Goal: Feedback & Contribution: Contribute content

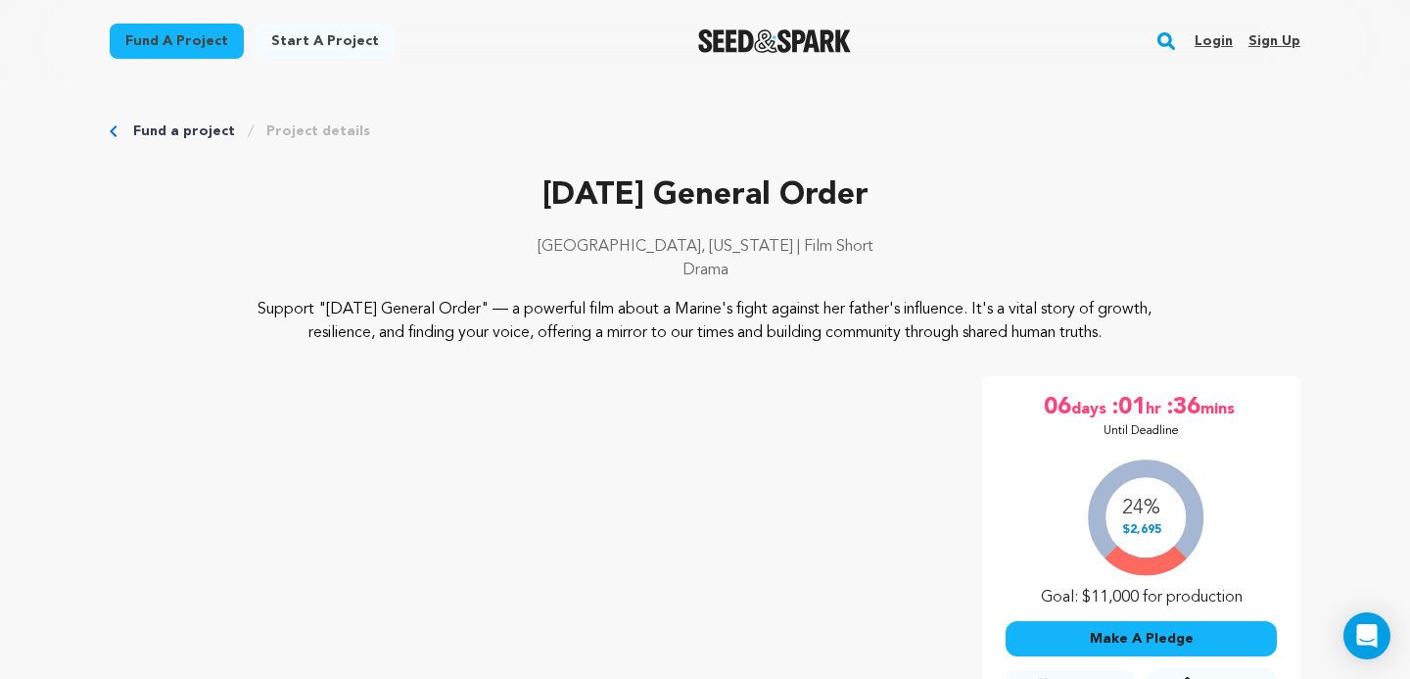
click at [1217, 35] on link "Login" at bounding box center [1214, 40] width 38 height 31
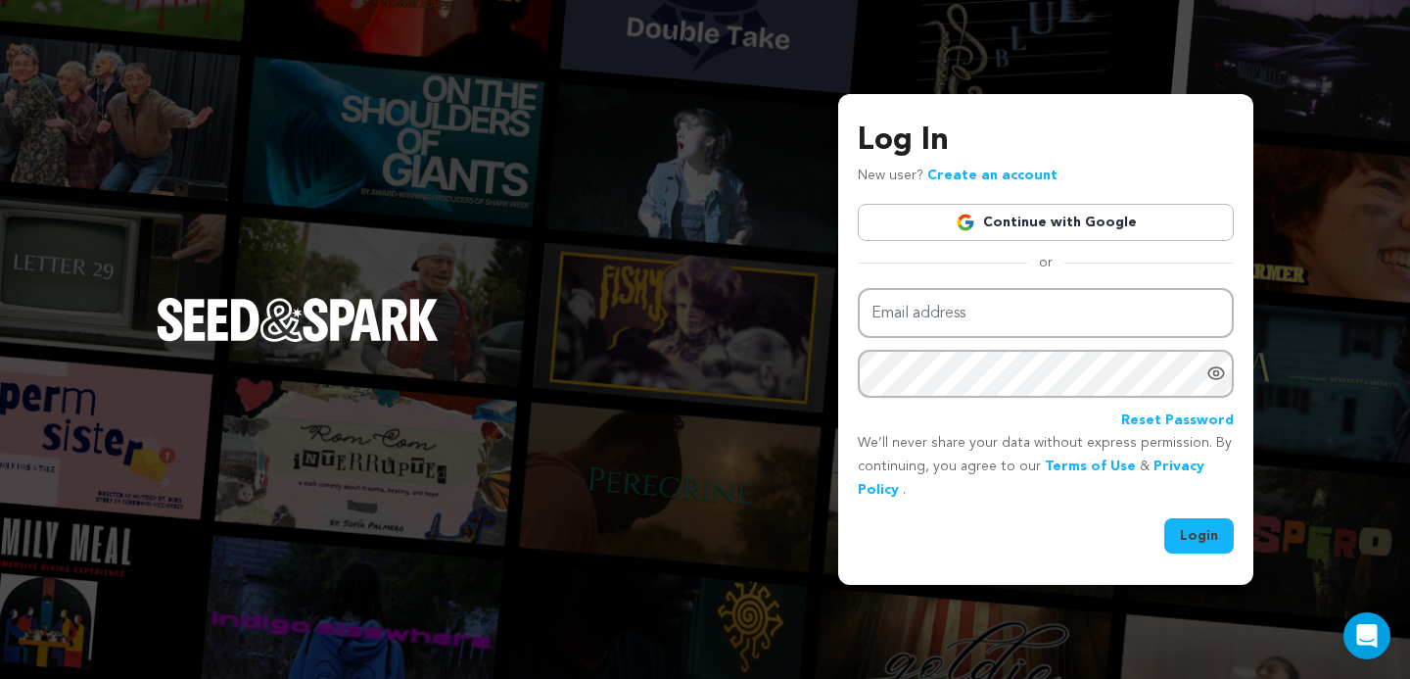
type input "Chancedollard@gmail.com"
click at [1106, 229] on link "Continue with Google" at bounding box center [1046, 222] width 376 height 37
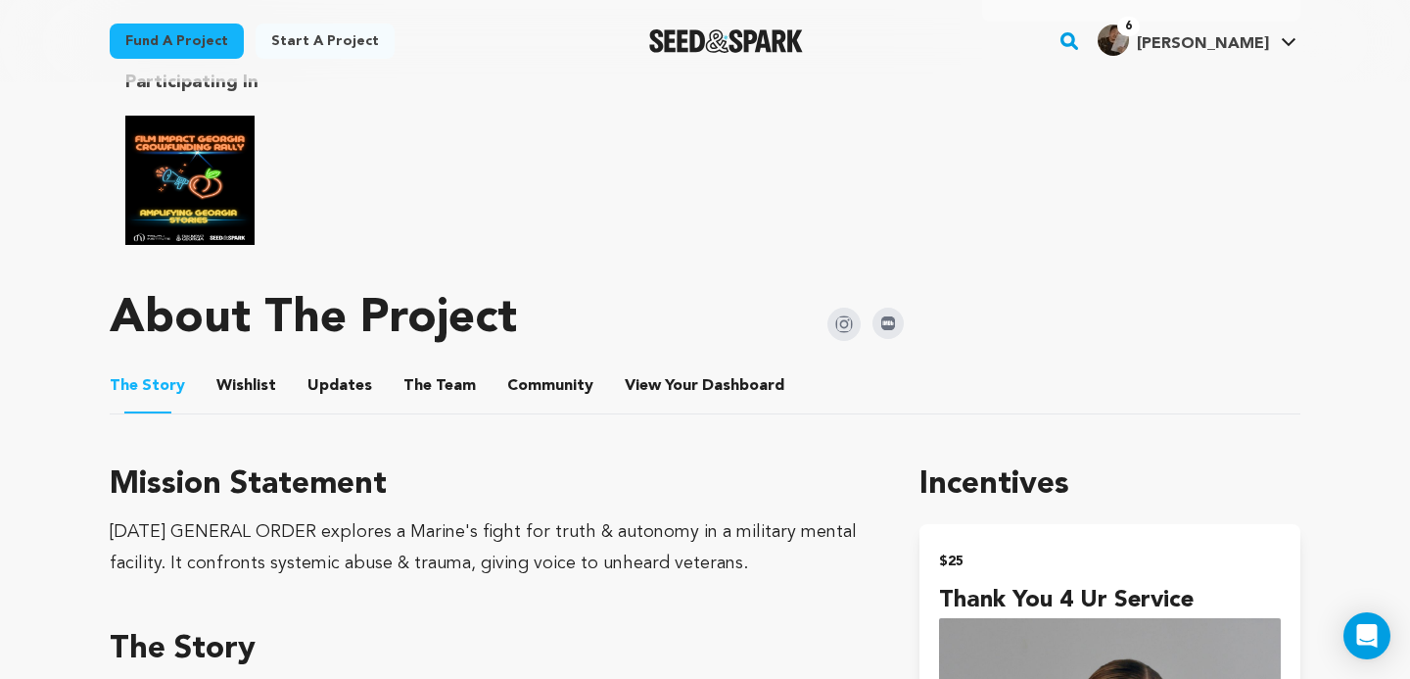
scroll to position [1018, 0]
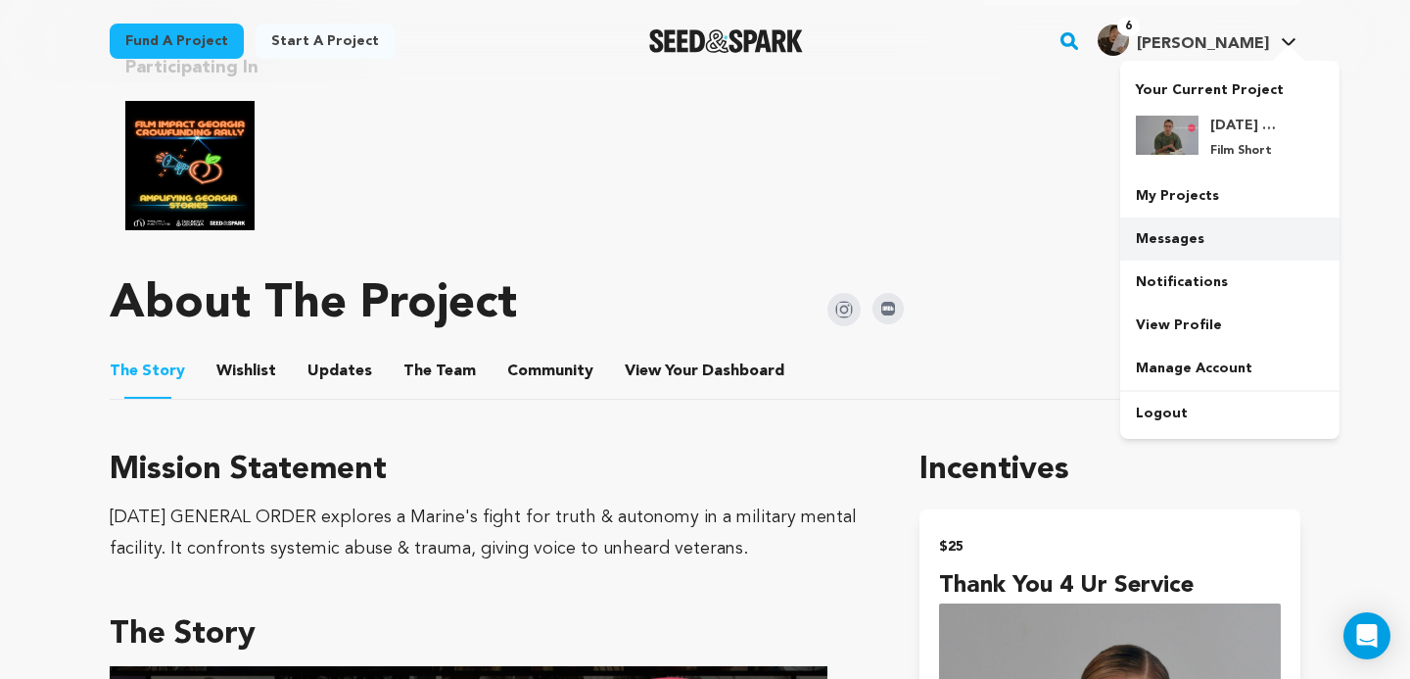
click at [1183, 240] on link "Messages" at bounding box center [1229, 238] width 219 height 43
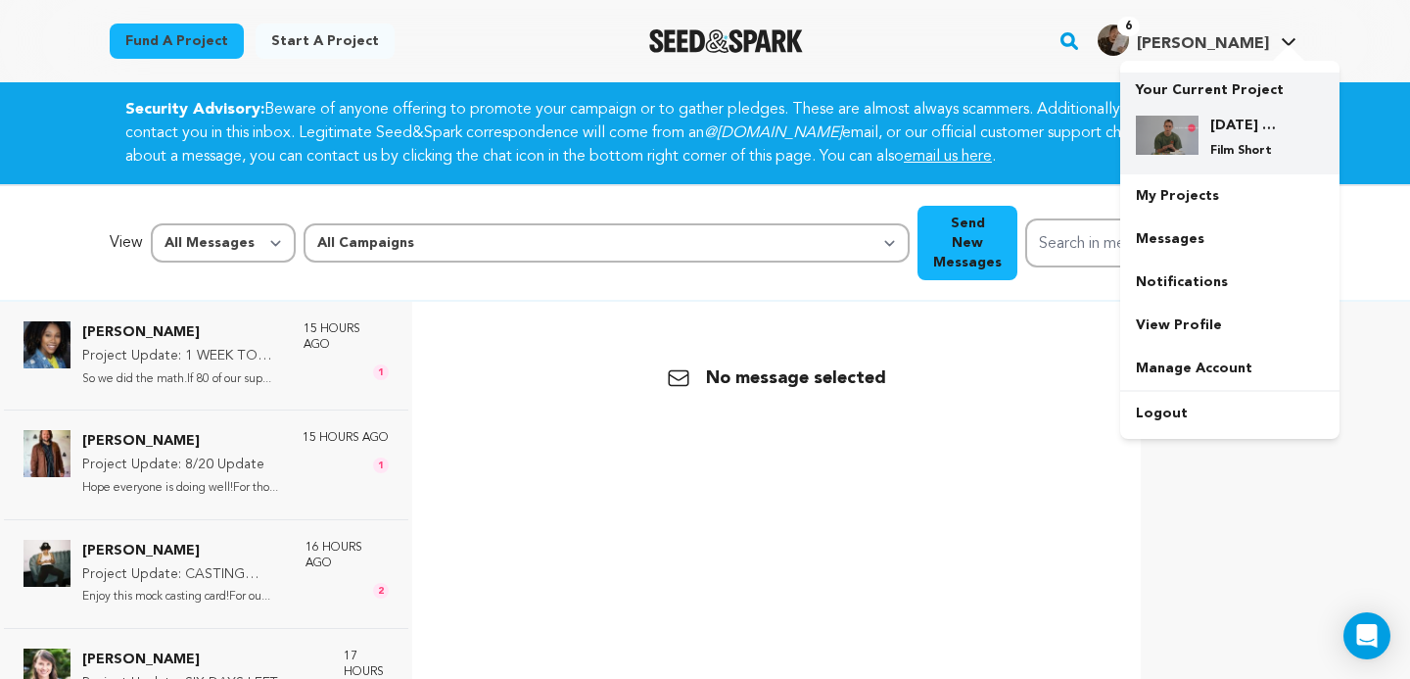
click at [1211, 130] on h4 "[DATE] General Order" at bounding box center [1245, 126] width 71 height 20
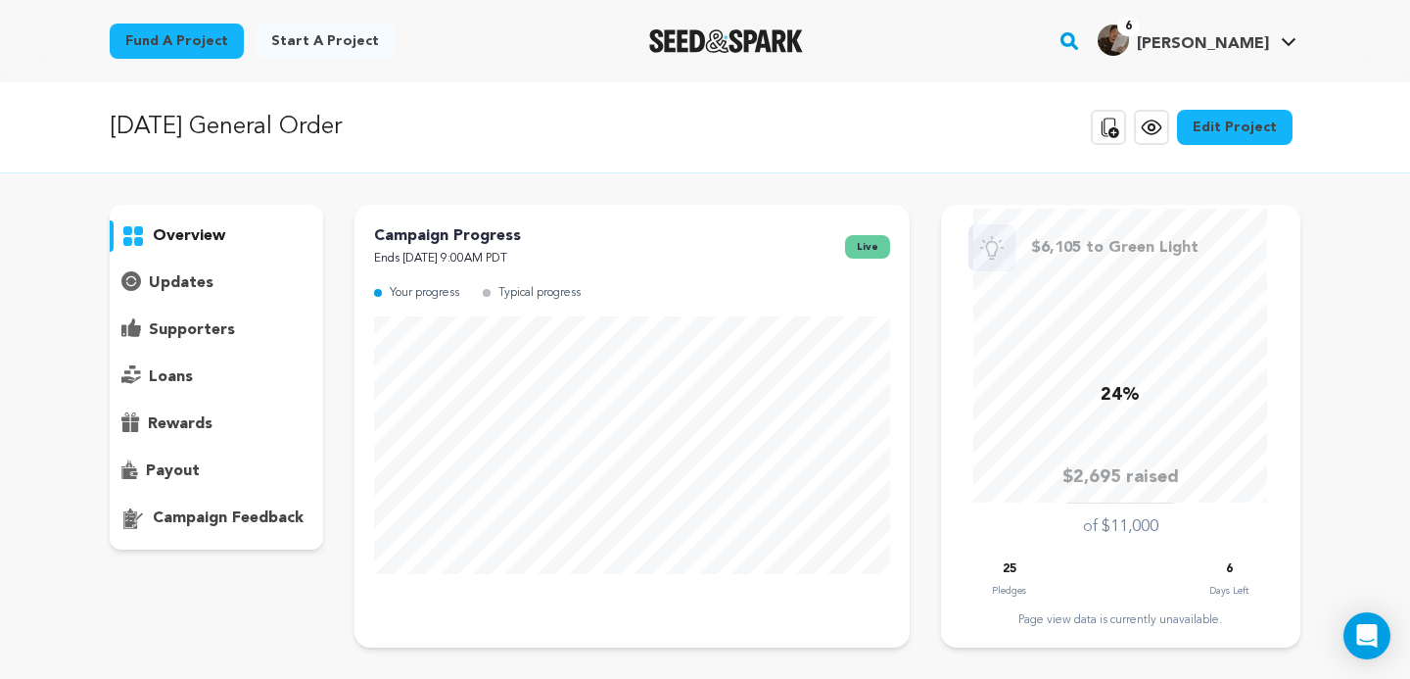
click at [168, 278] on p "updates" at bounding box center [181, 283] width 65 height 24
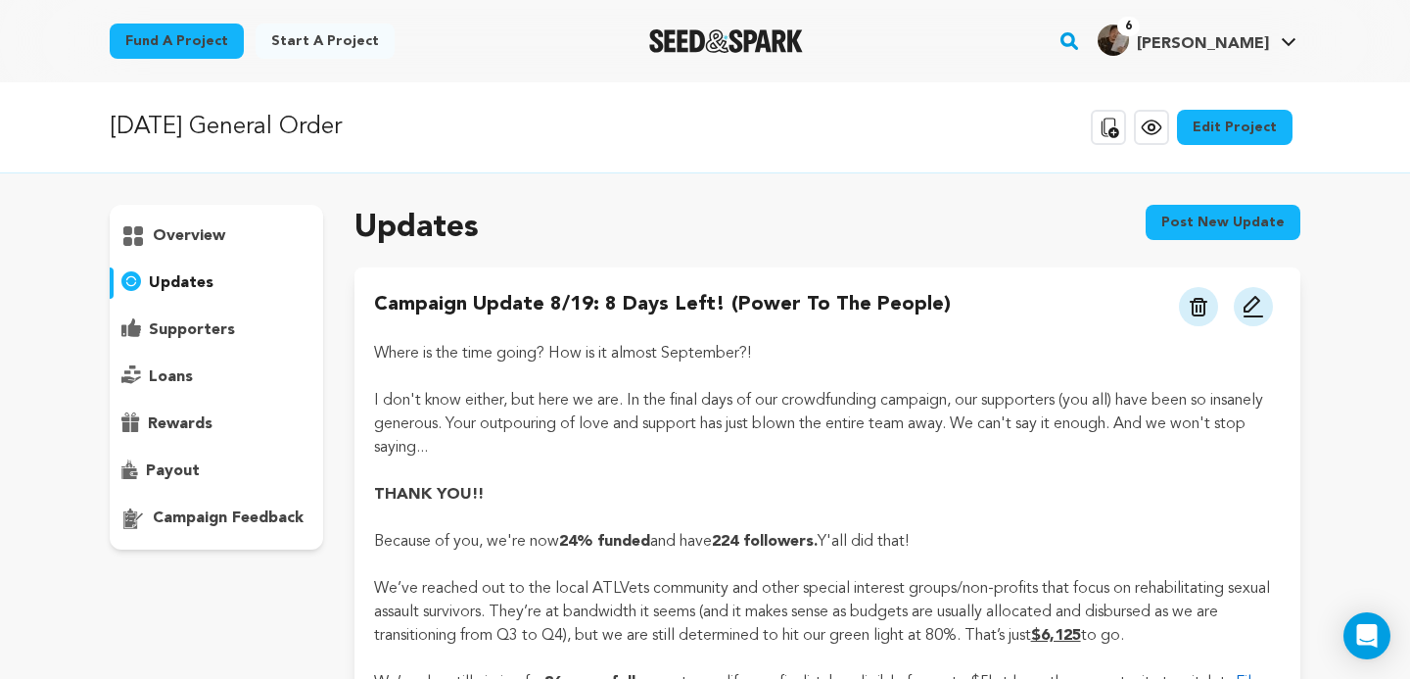
click at [1190, 218] on button "Post new update" at bounding box center [1223, 222] width 155 height 35
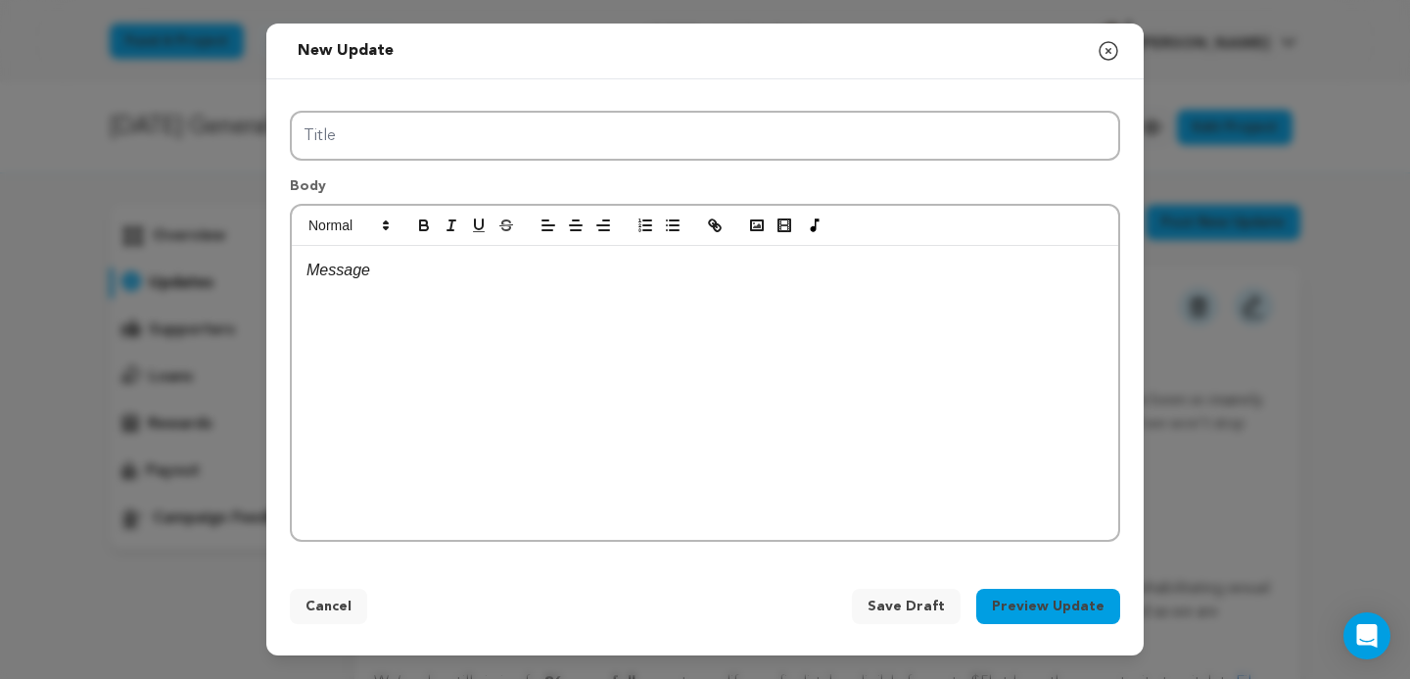
click at [434, 281] on p at bounding box center [704, 270] width 797 height 25
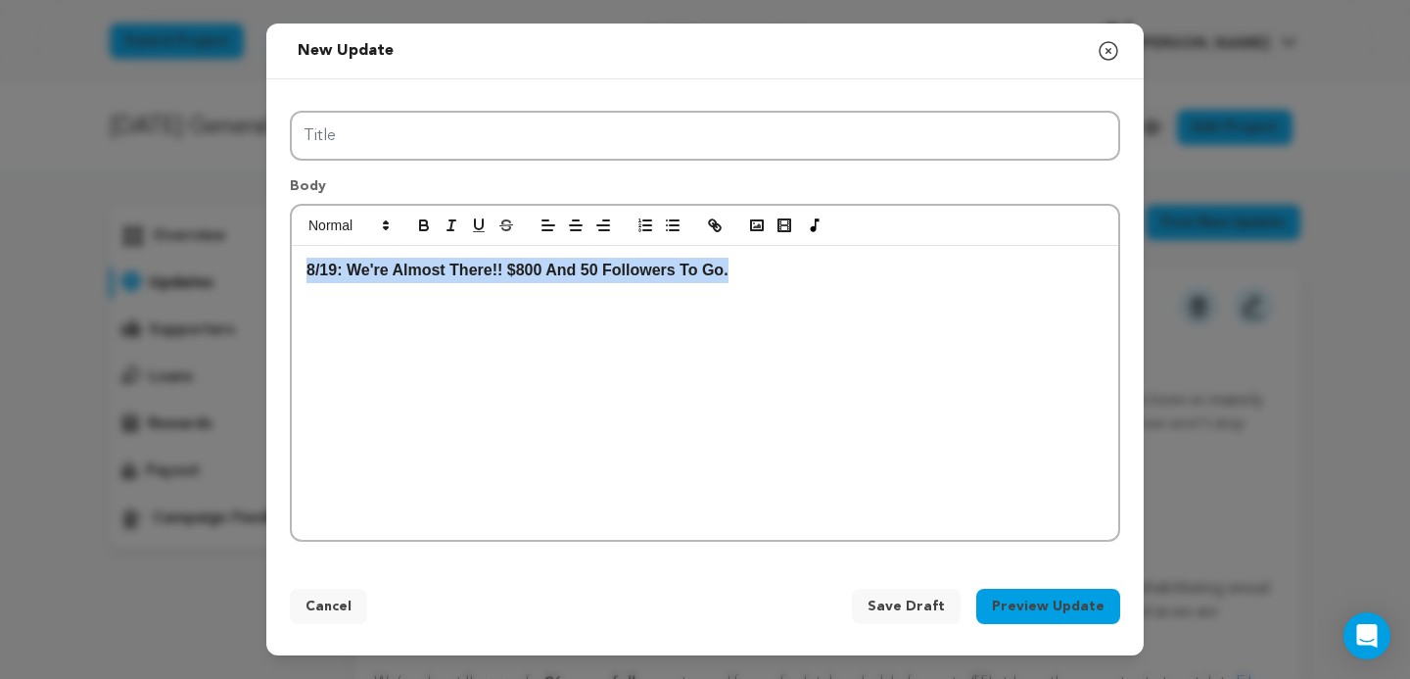
drag, startPoint x: 748, startPoint y: 270, endPoint x: 224, endPoint y: 272, distance: 523.9
click at [224, 272] on div "New update Preview your update Close modal Title Body 8/19: We're Almost There!…" at bounding box center [705, 339] width 1410 height 679
copy strong "8/19: We're Almost There!! $800 And 50 Followers To Go."
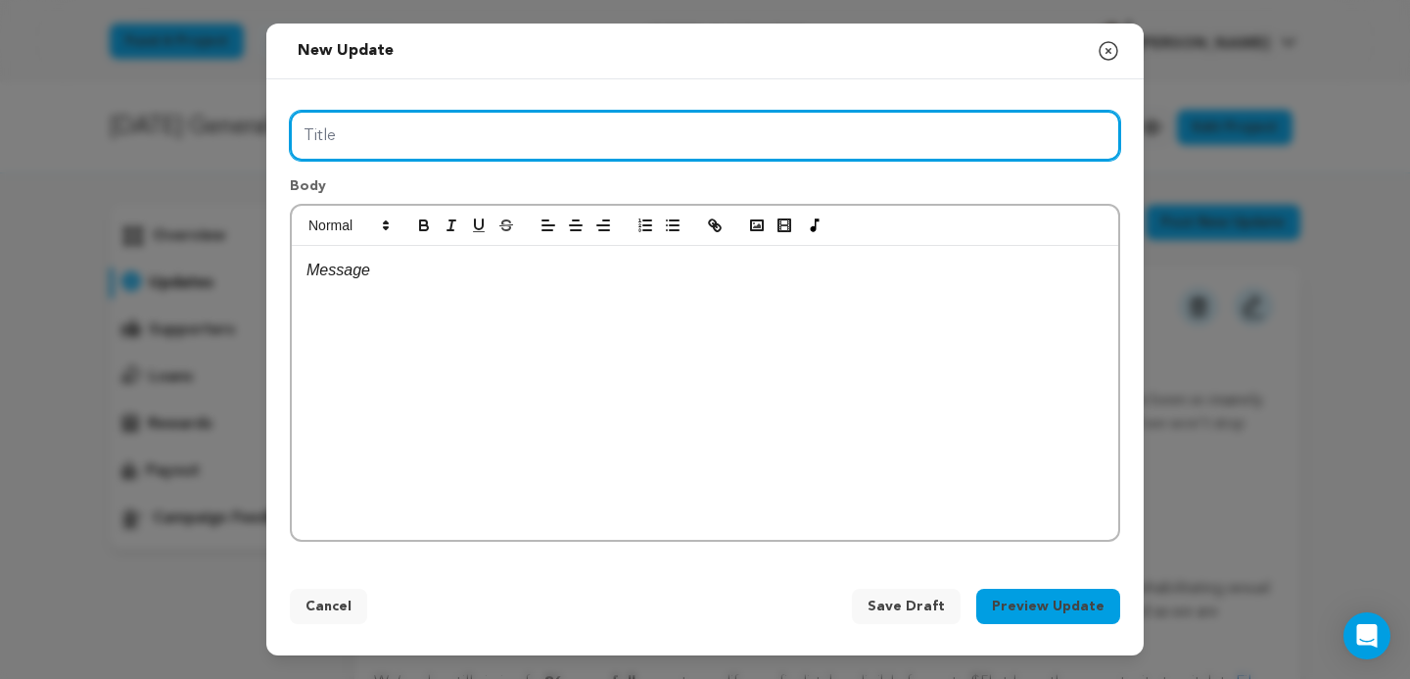
click at [362, 132] on input "Title" at bounding box center [705, 136] width 830 height 50
paste input "8/19: We're Almost There!! $800 And 50 Followers To Go."
click at [332, 136] on input "8/19: We're Almost There!! $800 And 50 Followers To Go." at bounding box center [705, 136] width 830 height 50
drag, startPoint x: 529, startPoint y: 128, endPoint x: 503, endPoint y: 127, distance: 25.5
click at [503, 127] on input "8/21: We're Almost There!! $800 And 50 Followers To Go." at bounding box center [705, 136] width 830 height 50
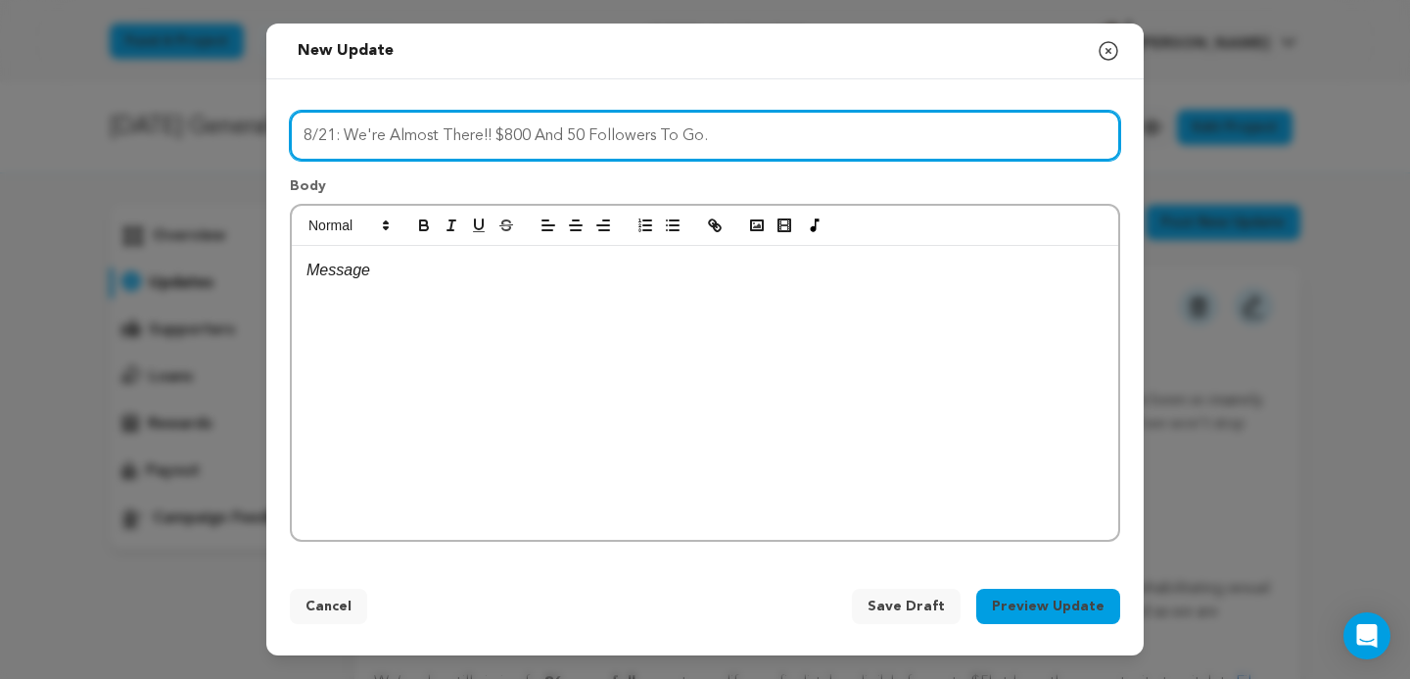
paste input "6105"
click at [591, 127] on input "8/21: We're Almost There!! $6105 And 50 Followers To Go." at bounding box center [705, 136] width 830 height 50
type input "8/21: We're Almost There!! $6105 And 21 Followers To Go."
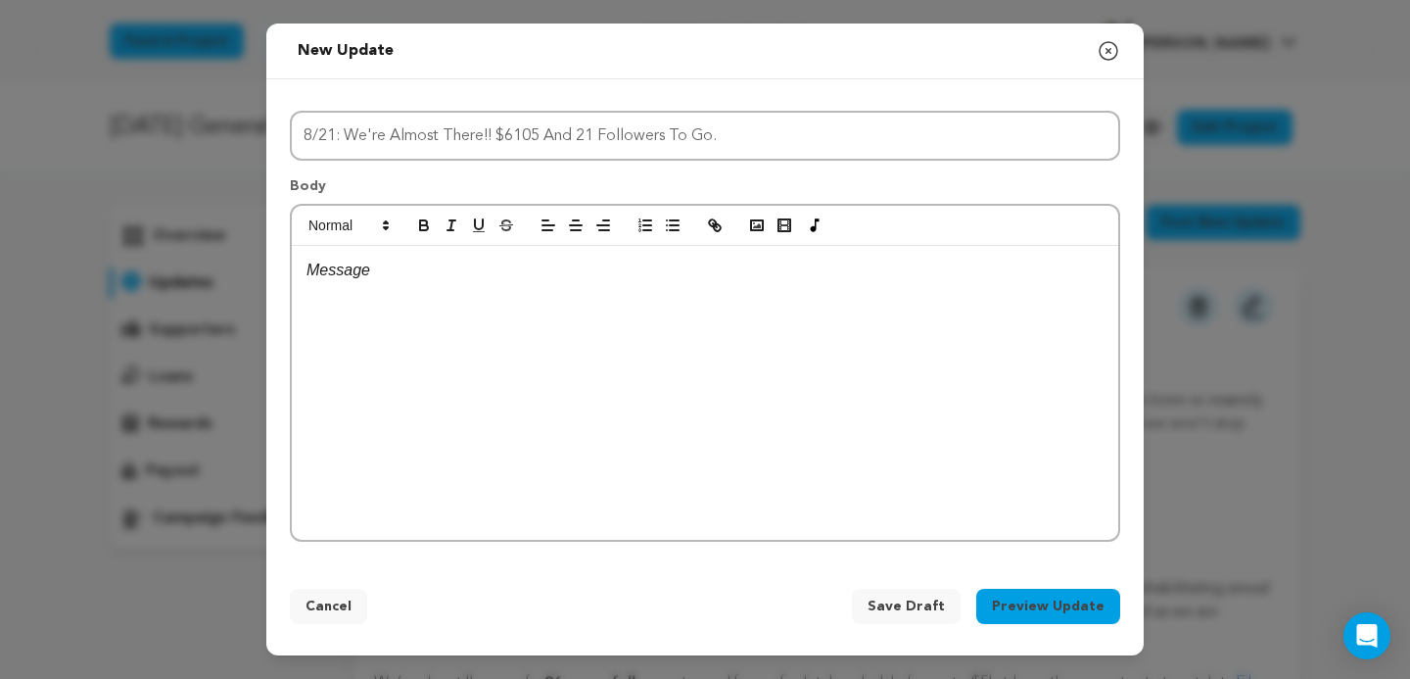
click at [419, 286] on div at bounding box center [705, 393] width 826 height 294
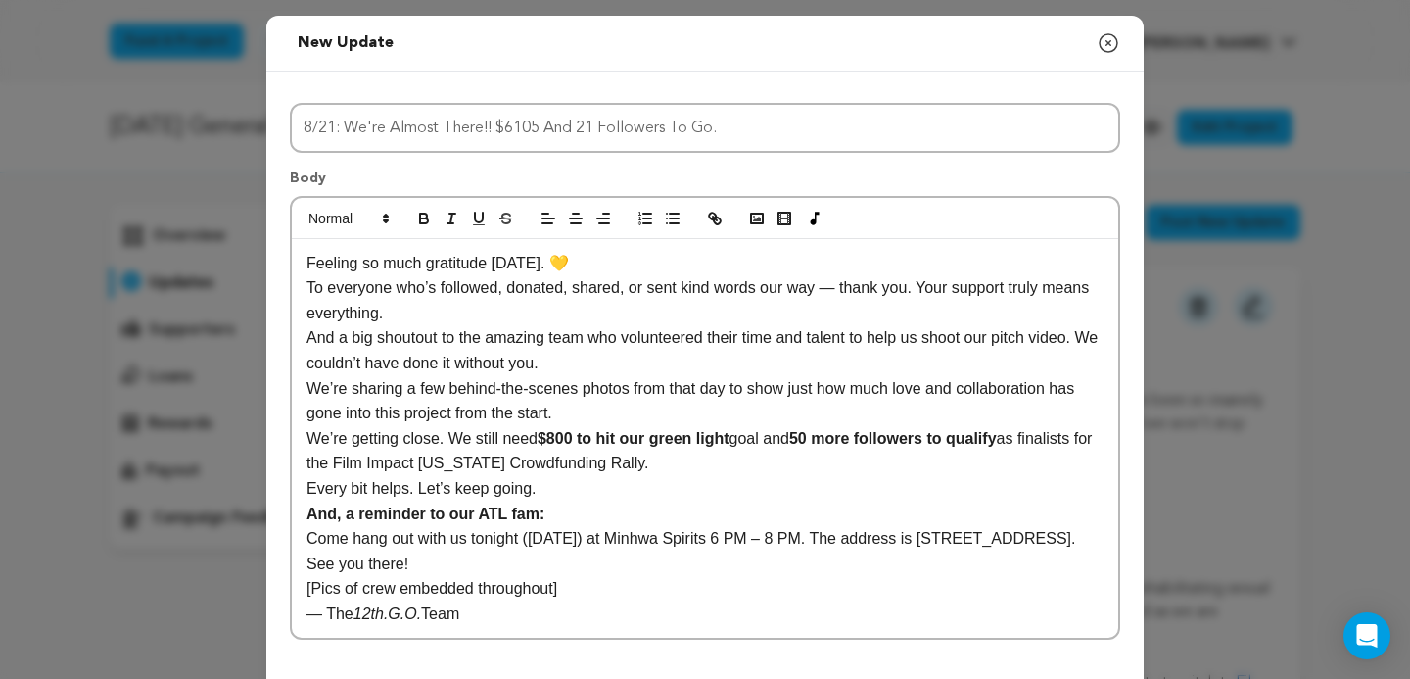
click at [578, 259] on p "Feeling so much gratitude today. 💛" at bounding box center [704, 263] width 797 height 25
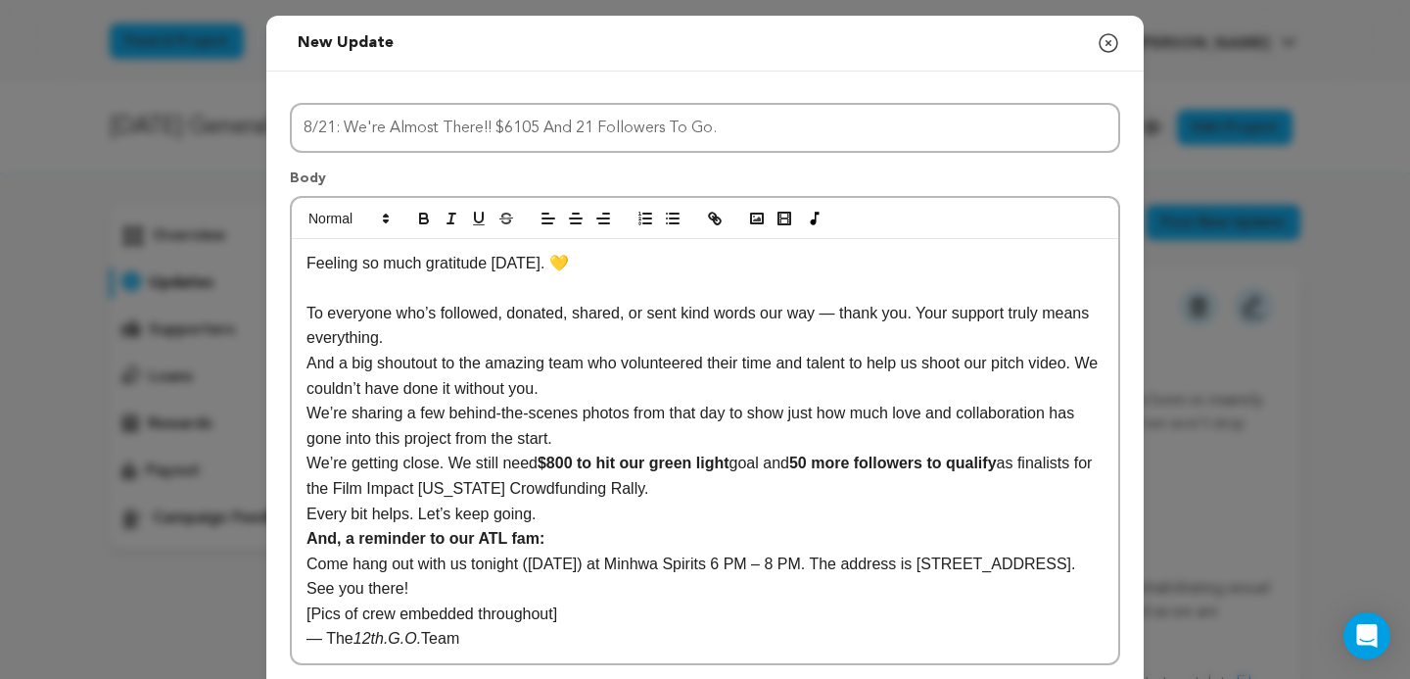
click at [409, 340] on p "To everyone who’s followed, donated, shared, or sent kind words our way — thank…" at bounding box center [704, 326] width 797 height 50
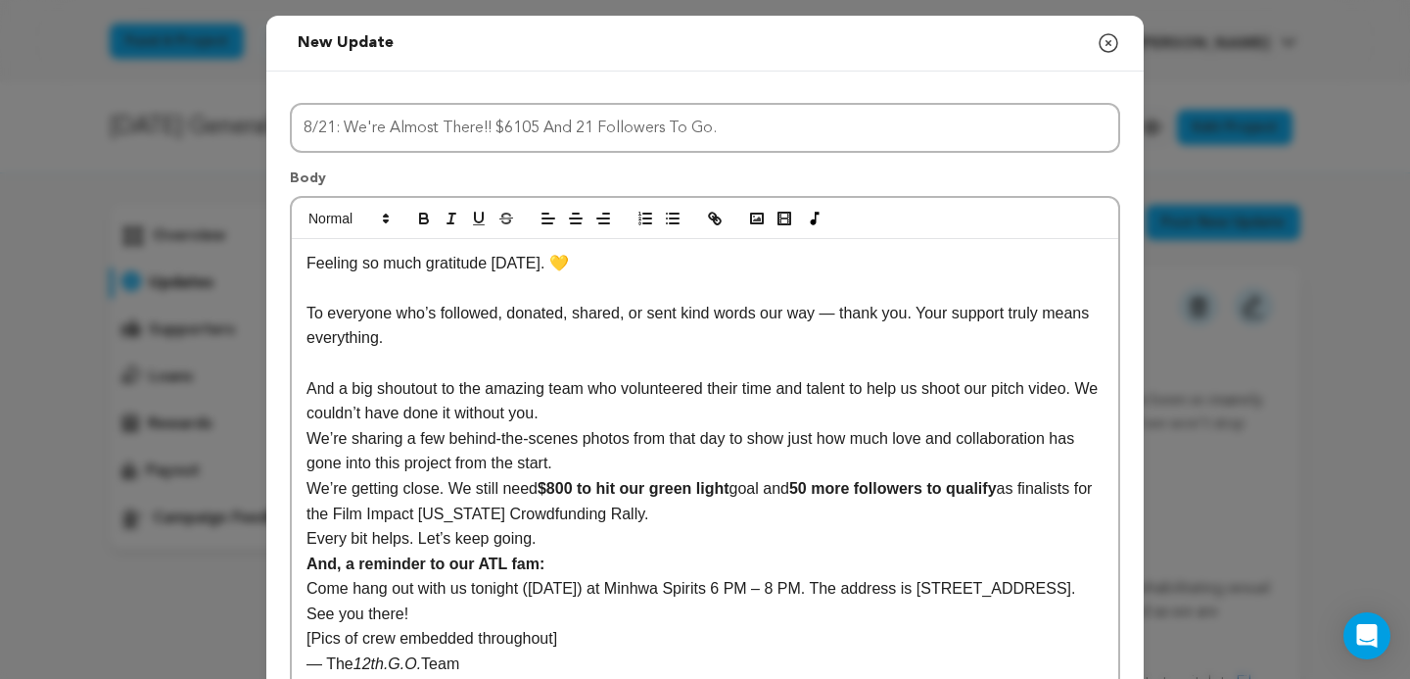
click at [1094, 389] on p "And a big shoutout to the amazing team who volunteered their time and talent to…" at bounding box center [704, 401] width 797 height 50
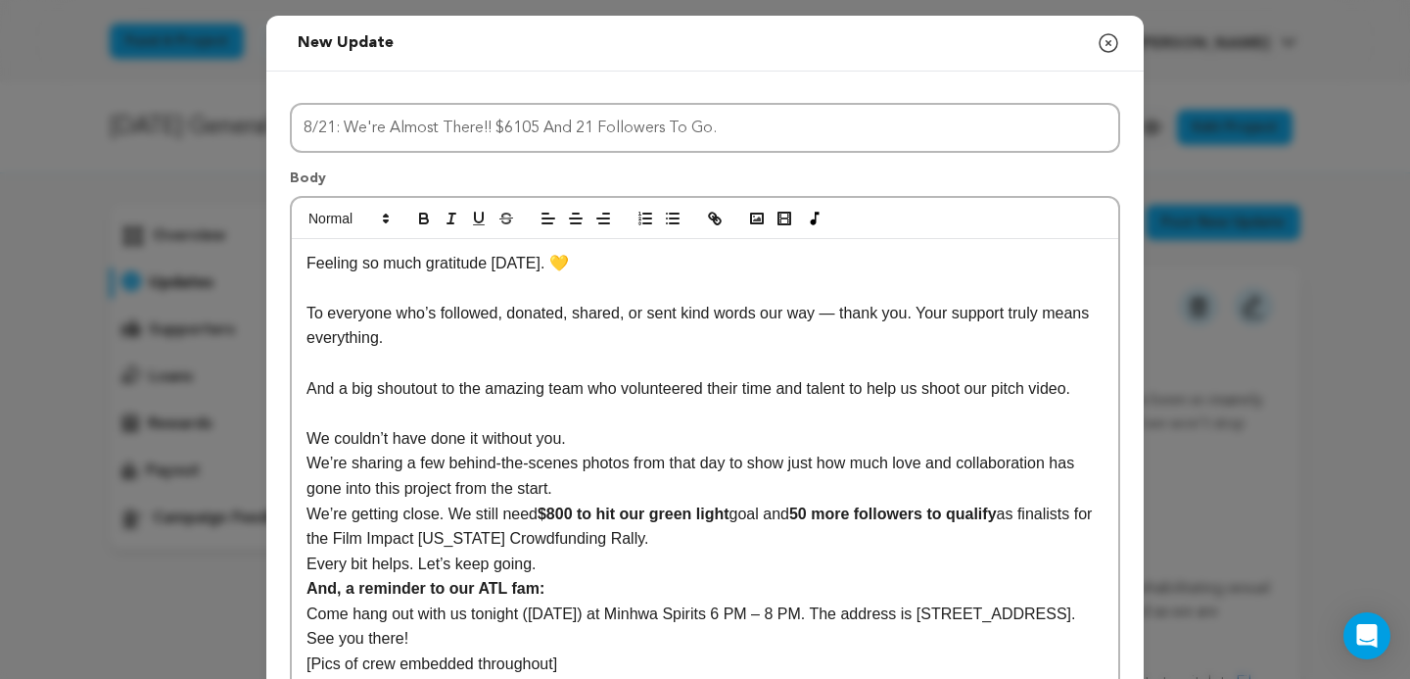
click at [602, 439] on p "We couldn’t have done it without you." at bounding box center [704, 438] width 797 height 25
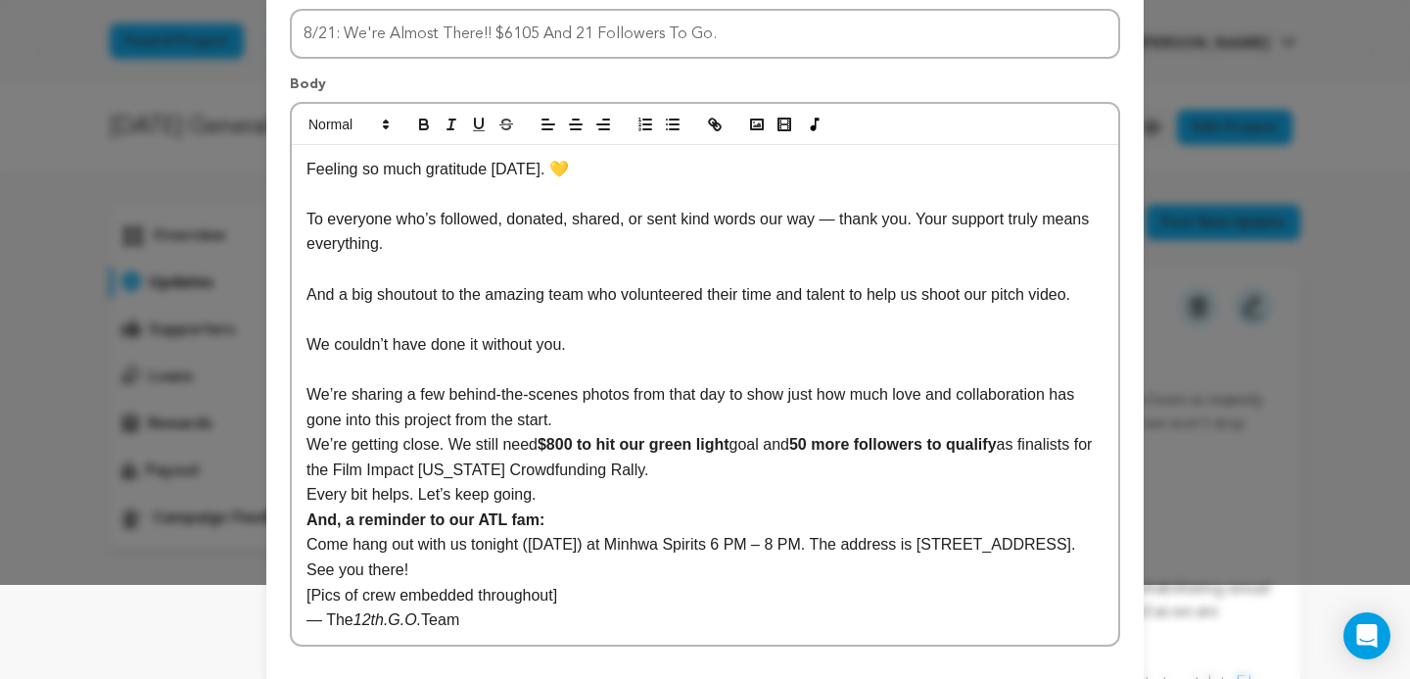
scroll to position [98, 0]
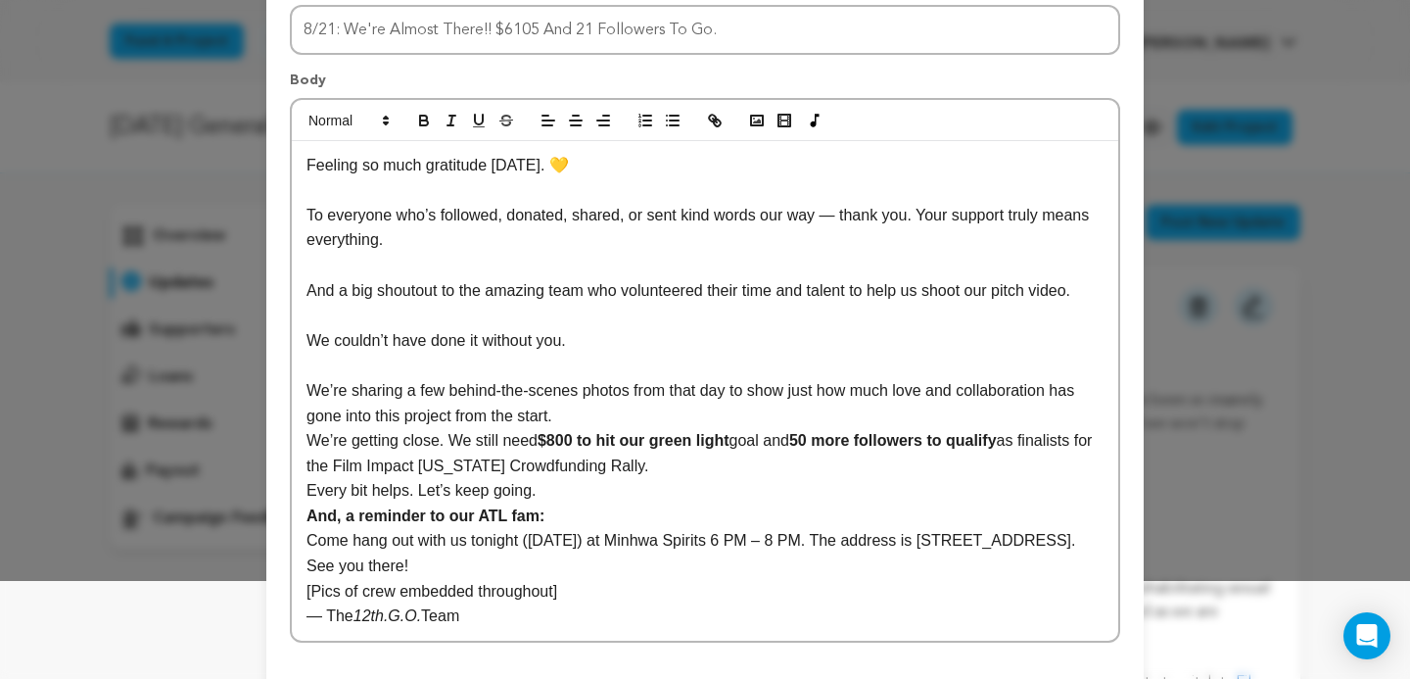
click at [587, 412] on p "We’re sharing a few behind-the-scenes photos from that day to show just how muc…" at bounding box center [704, 403] width 797 height 50
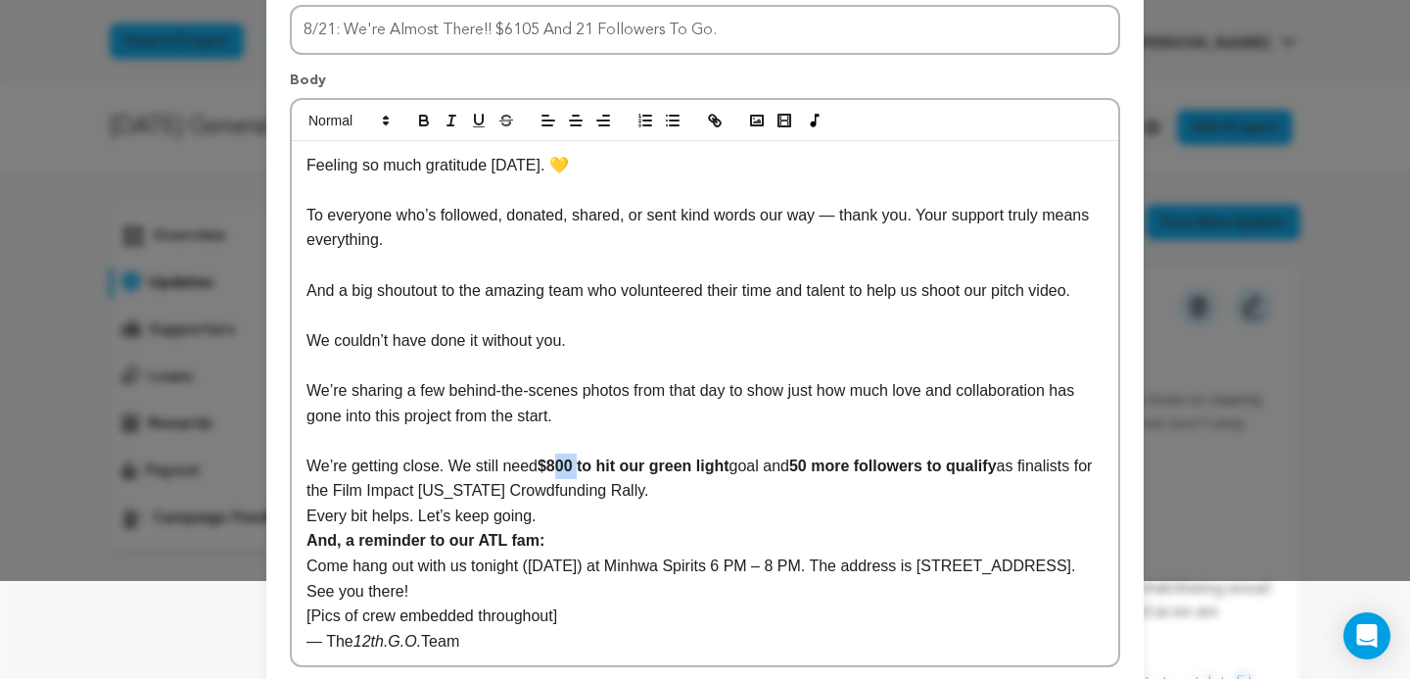
drag, startPoint x: 589, startPoint y: 462, endPoint x: 556, endPoint y: 461, distance: 33.3
click at [556, 461] on strong "$800 to hit our green light" at bounding box center [634, 465] width 192 height 17
click at [840, 467] on strong "50 more followers to qualify" at bounding box center [902, 465] width 208 height 17
click at [730, 489] on p "We’re getting close. We still need $6105 to hit our green light goal and 21 mor…" at bounding box center [704, 478] width 797 height 50
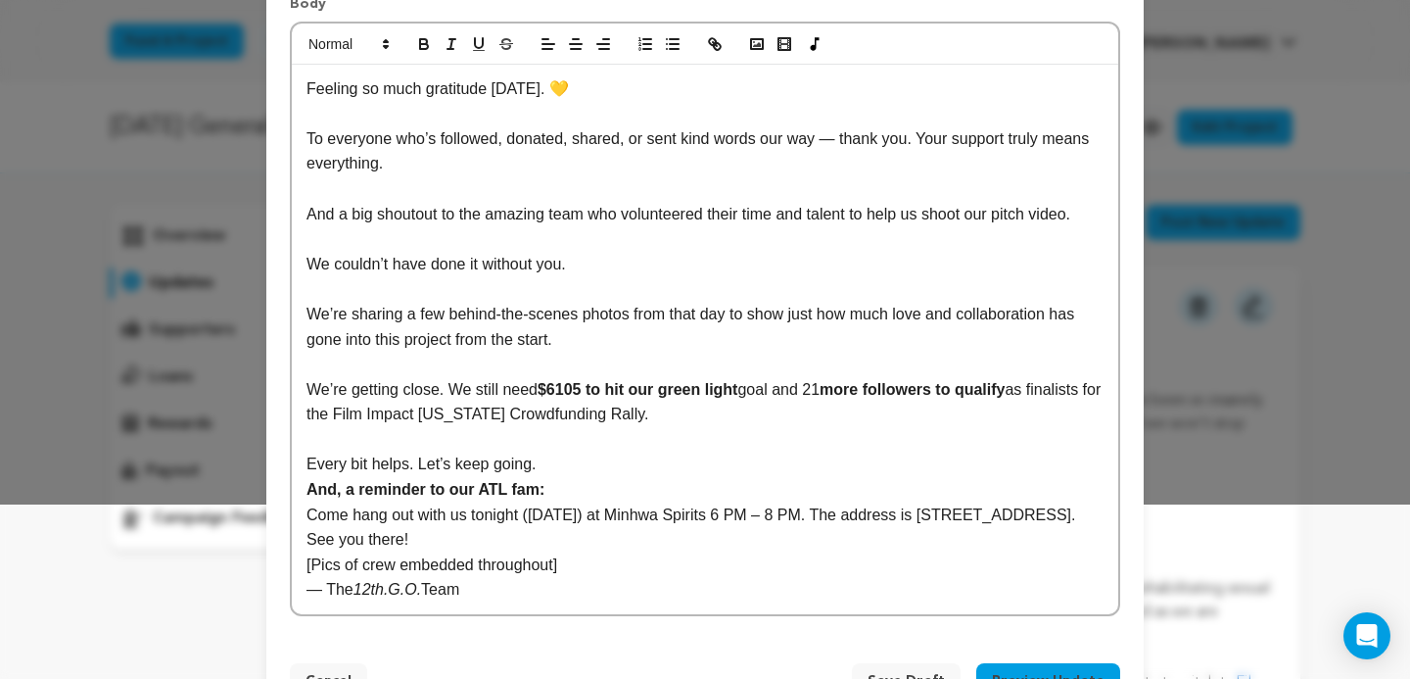
scroll to position [186, 0]
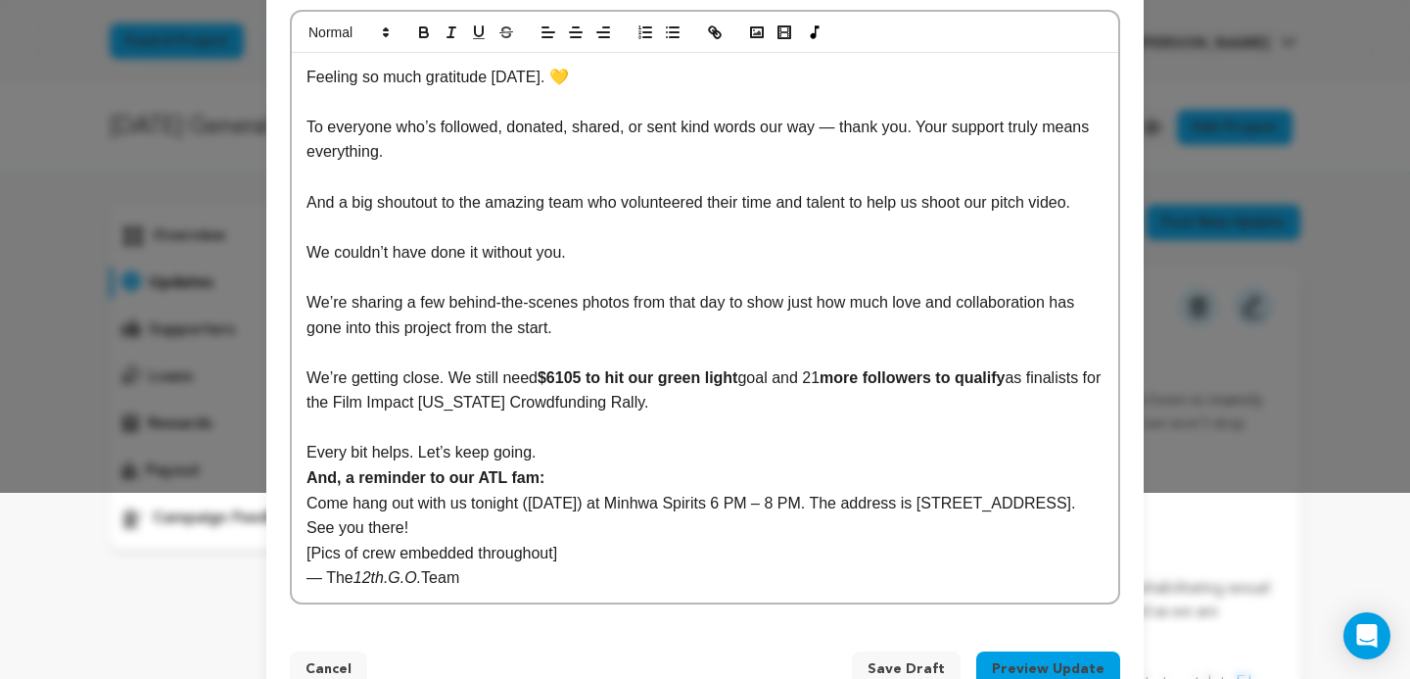
click at [566, 451] on p "Every bit helps. Let’s keep going." at bounding box center [704, 452] width 797 height 25
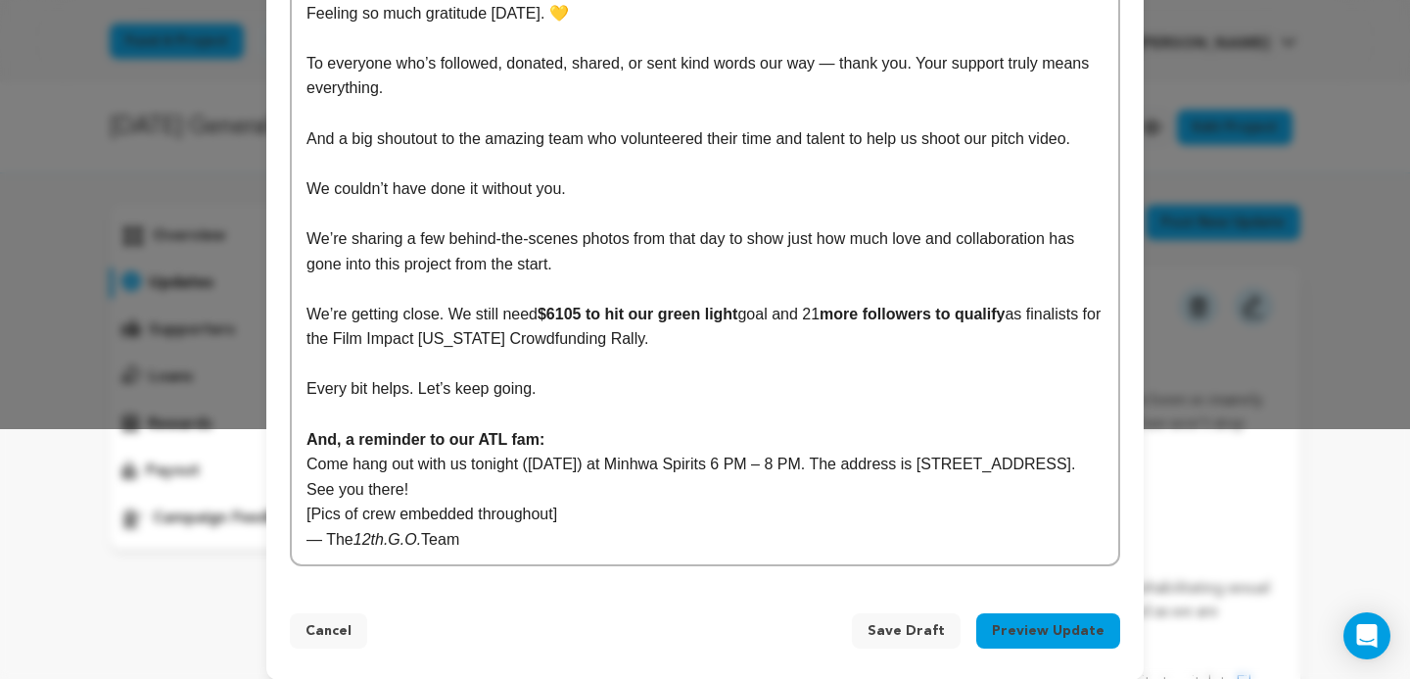
scroll to position [266, 0]
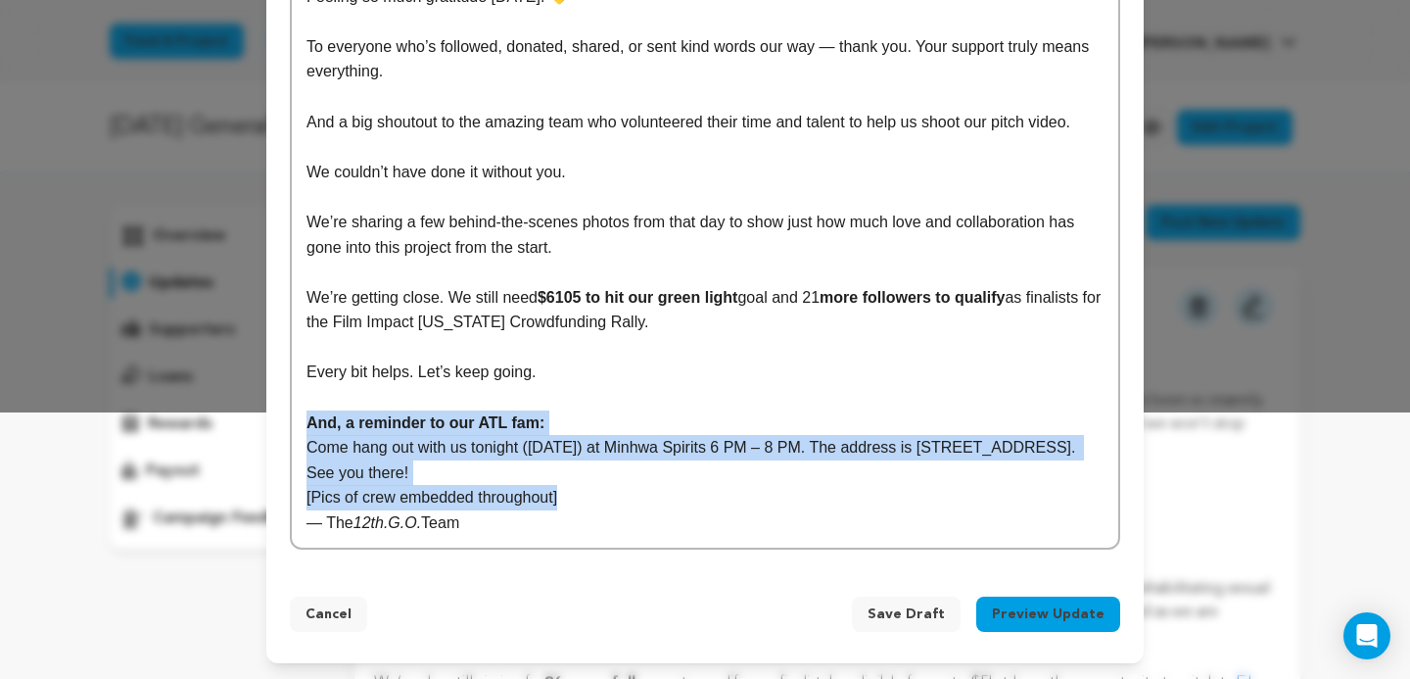
drag, startPoint x: 586, startPoint y: 495, endPoint x: 271, endPoint y: 423, distance: 322.6
click at [271, 424] on div "Title 8/21: We're Almost There!! $6105 And 21 Followers To Go. Body Feeling so …" at bounding box center [704, 189] width 877 height 768
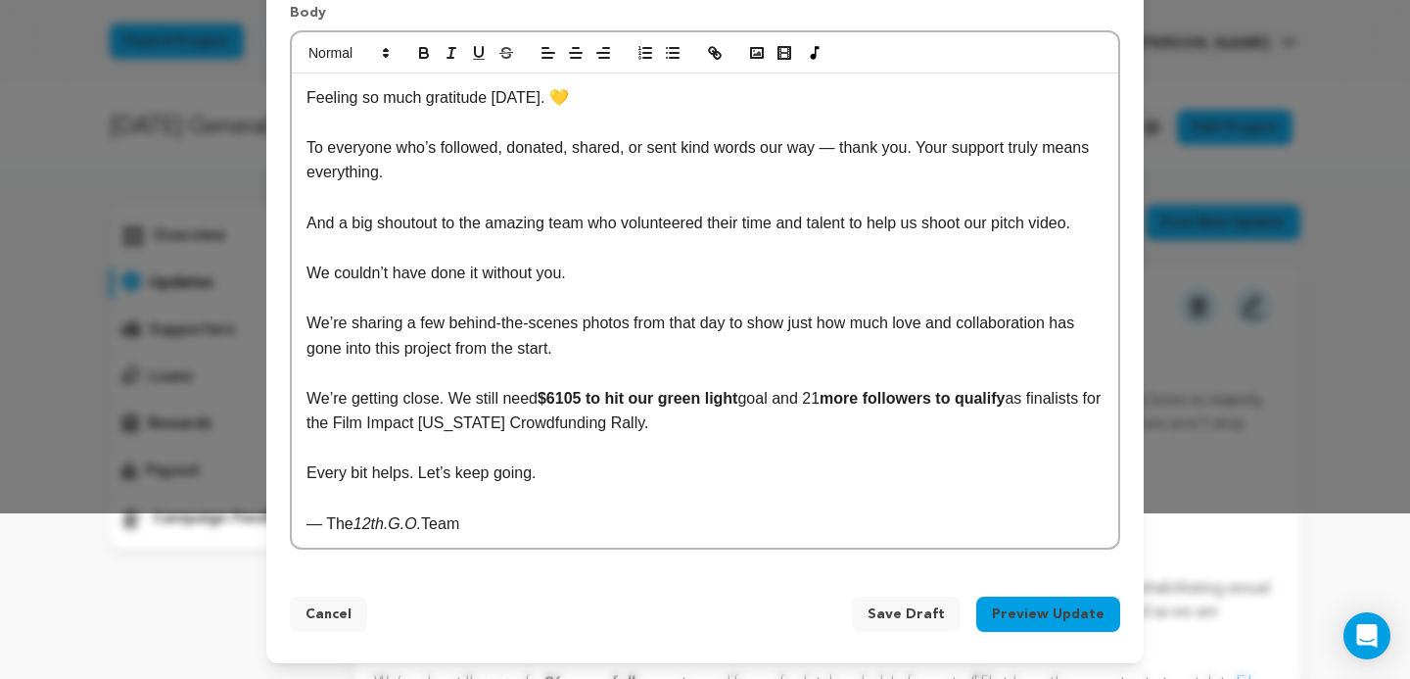
scroll to position [166, 0]
click at [480, 528] on p "— The 12th.G.O. Team" at bounding box center [704, 523] width 797 height 25
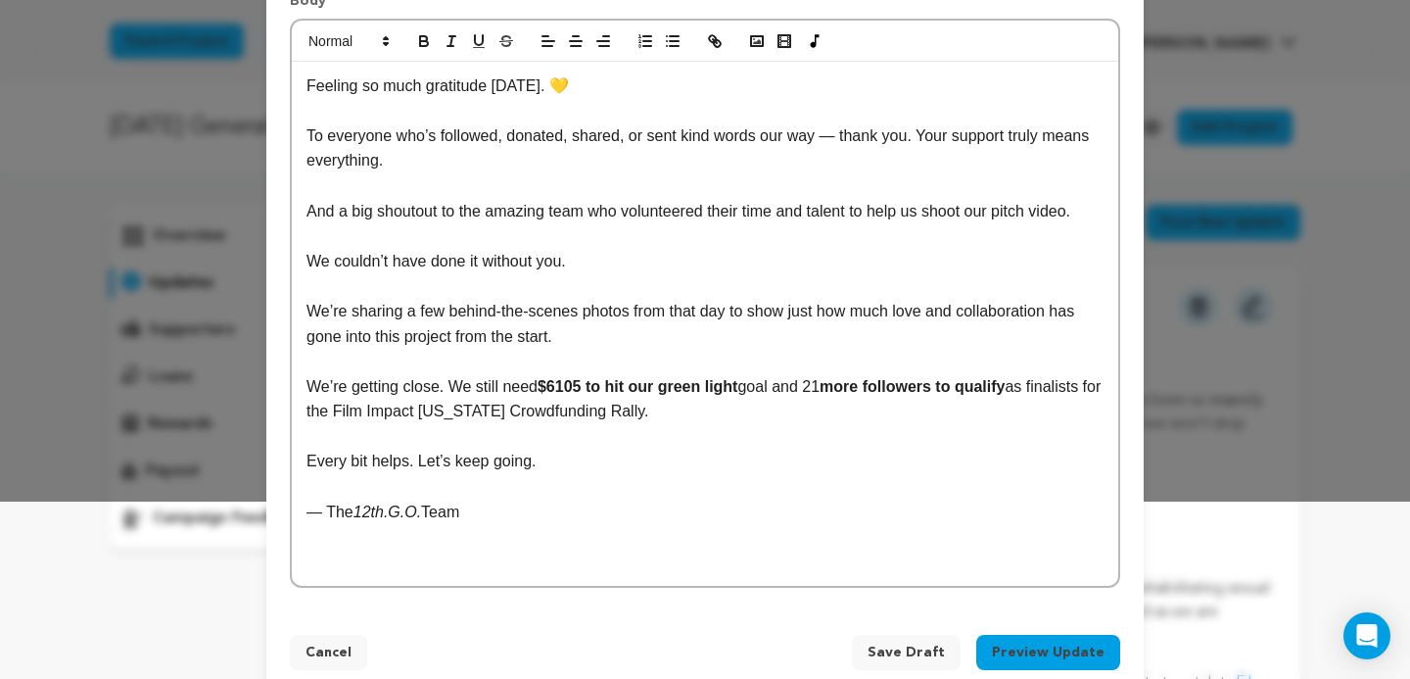
scroll to position [171, 0]
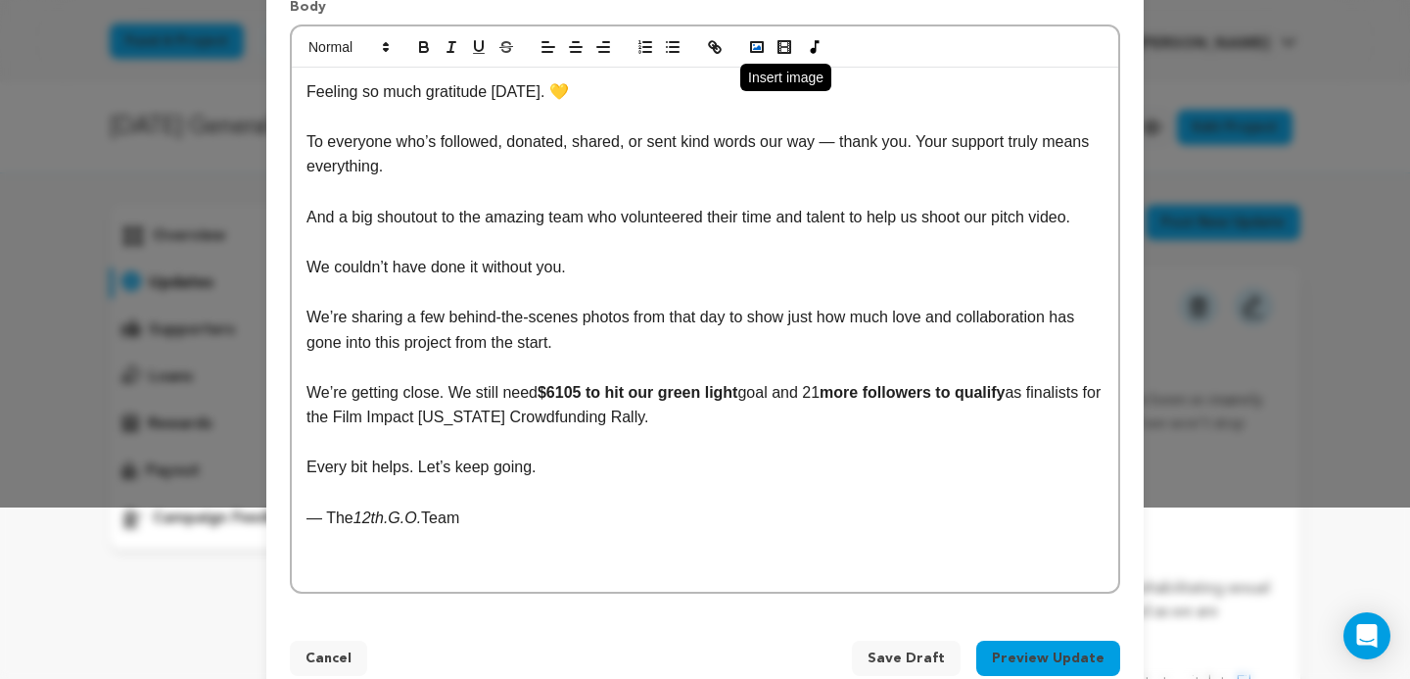
click at [752, 49] on icon "button" at bounding box center [757, 47] width 18 height 18
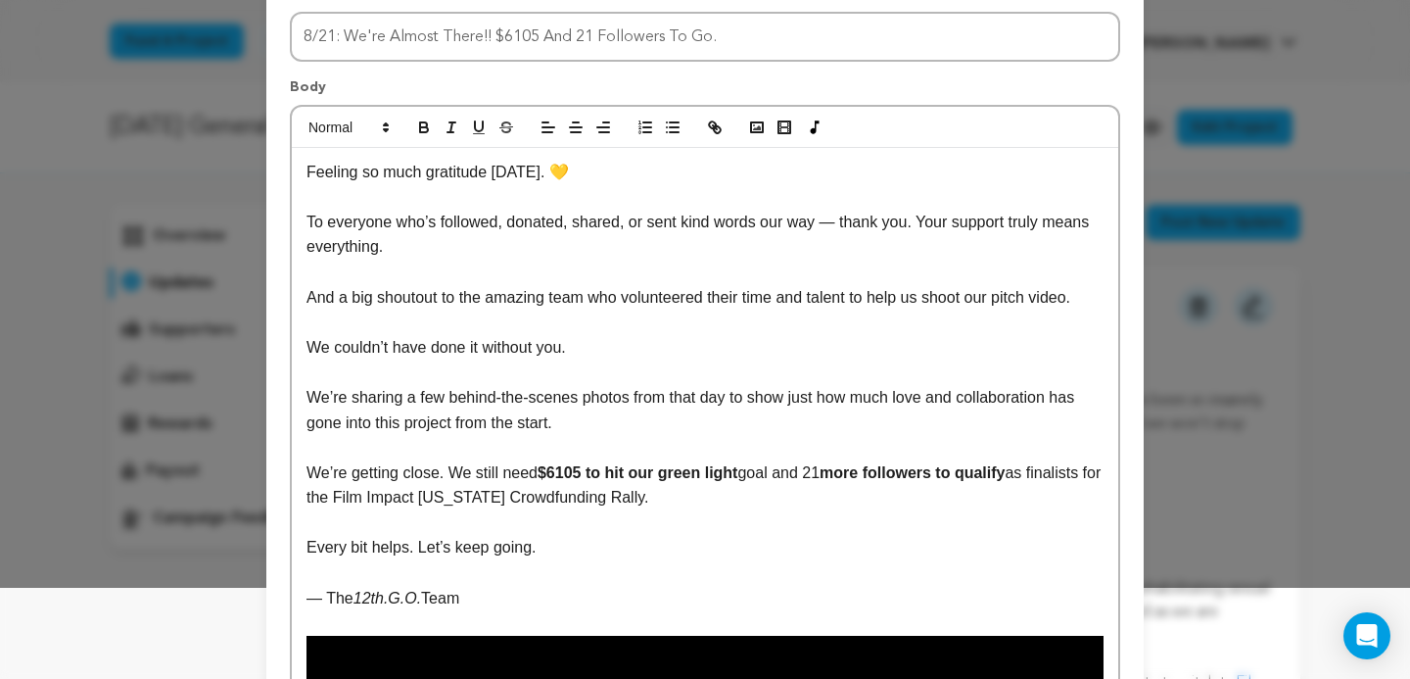
scroll to position [94, 0]
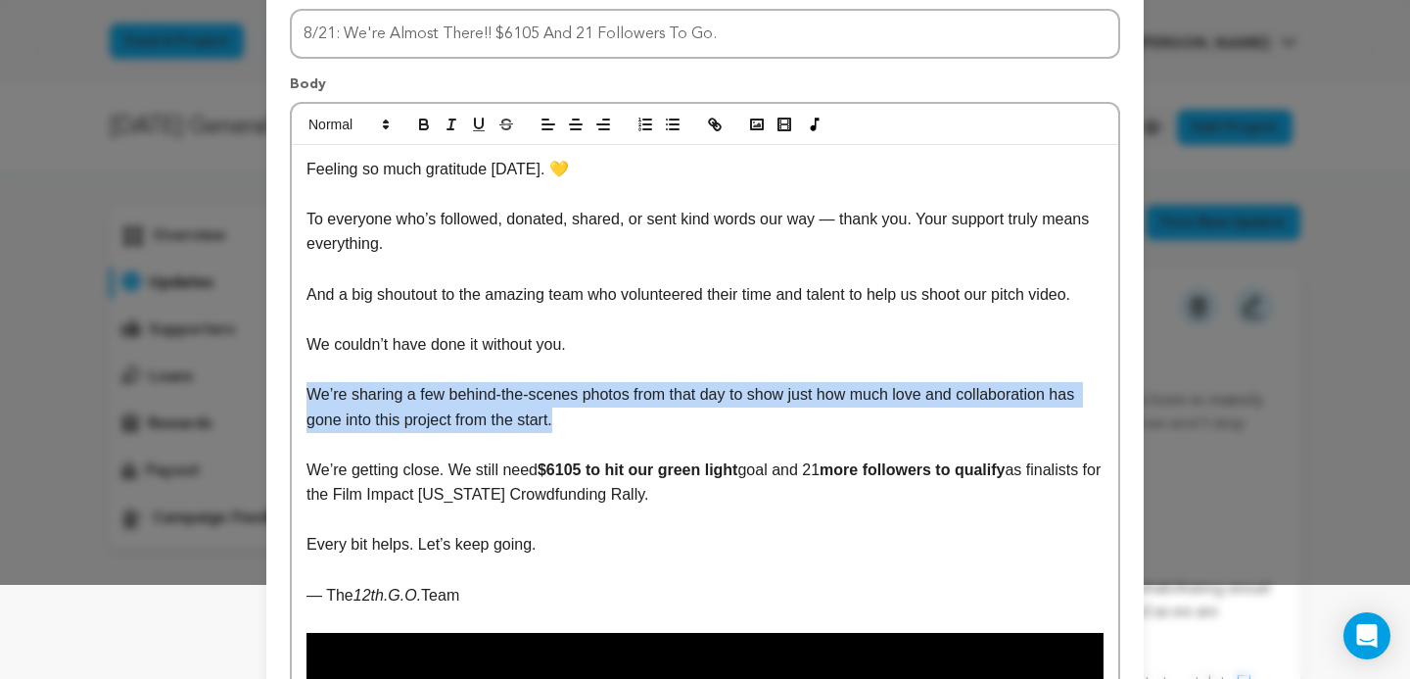
drag, startPoint x: 572, startPoint y: 420, endPoint x: 290, endPoint y: 391, distance: 283.5
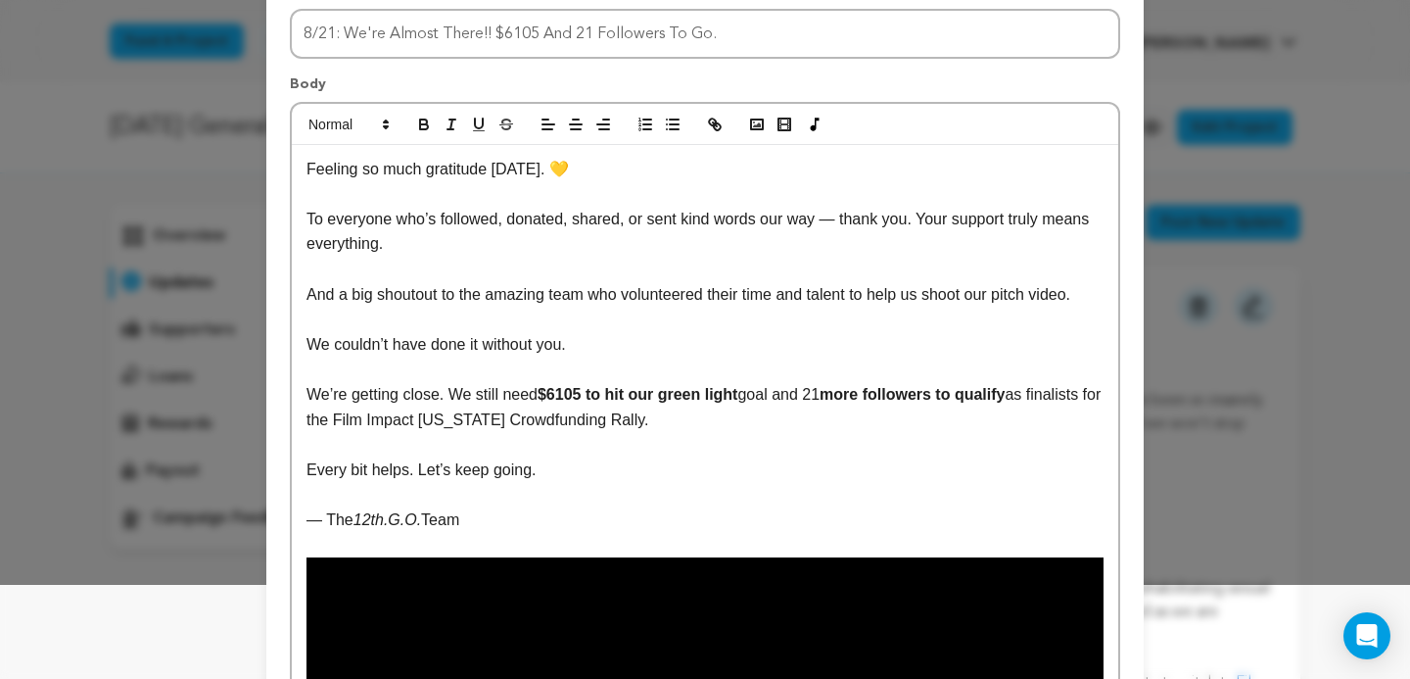
drag, startPoint x: 821, startPoint y: 399, endPoint x: 838, endPoint y: 397, distance: 17.7
click at [838, 397] on p "We’re getting close. We still need $6105 to hit our green light goal and 21 mor…" at bounding box center [704, 407] width 797 height 50
click at [429, 117] on icon "button" at bounding box center [424, 125] width 18 height 18
click at [422, 418] on p "We’re getting close. We still need $6105 to hit our green light goal and 21 mor…" at bounding box center [704, 407] width 797 height 50
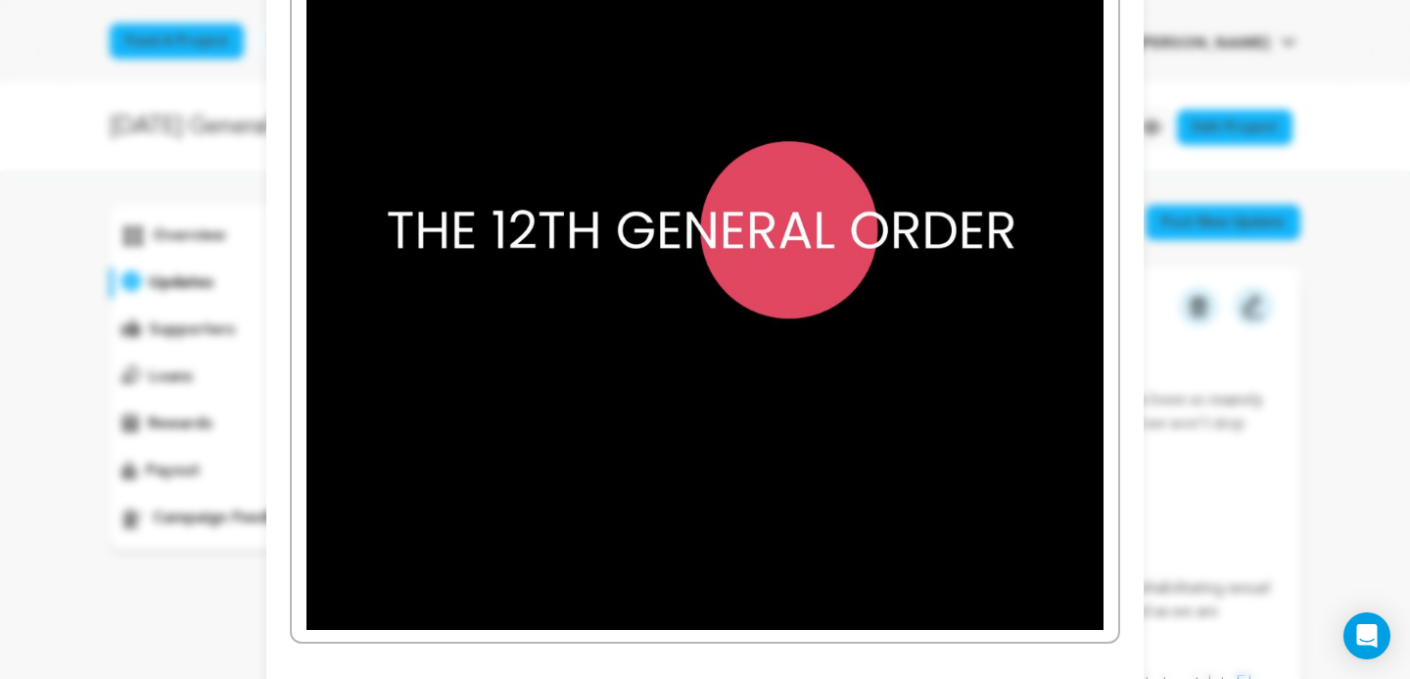
scroll to position [913, 0]
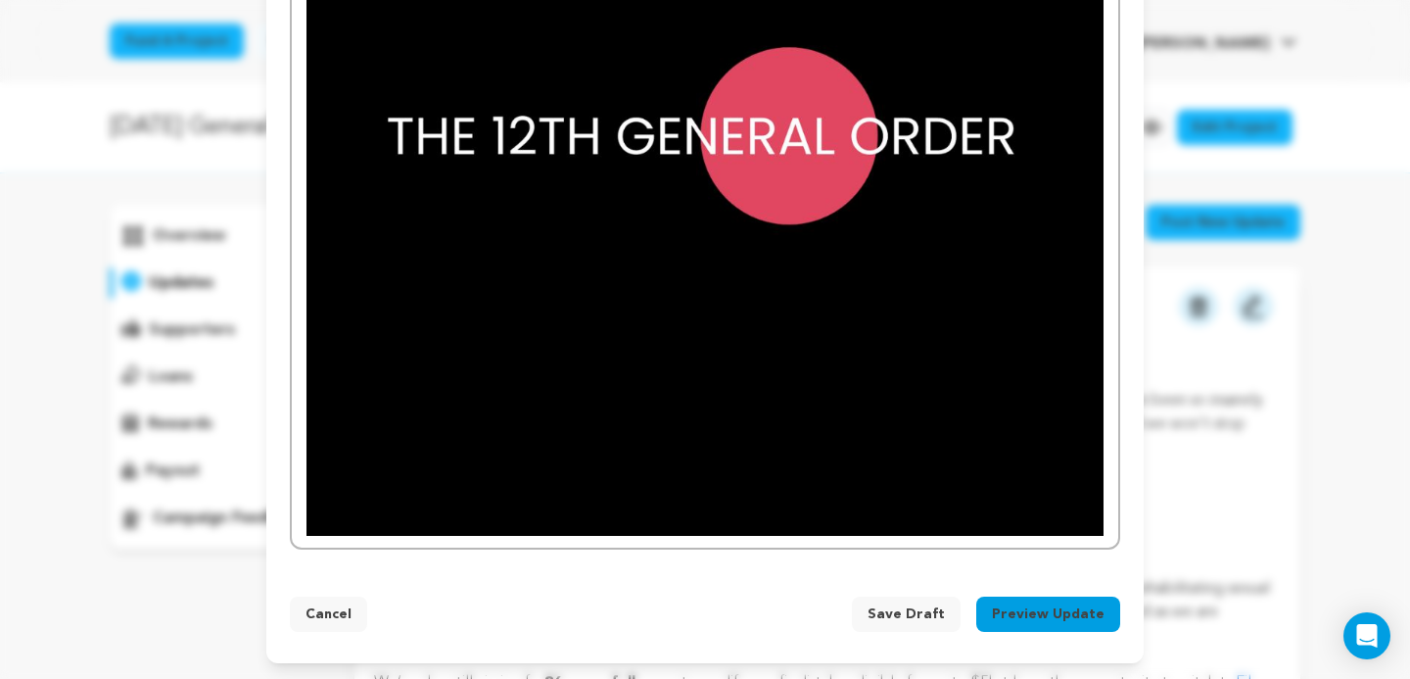
click at [1013, 617] on button "Preview Update" at bounding box center [1048, 613] width 144 height 35
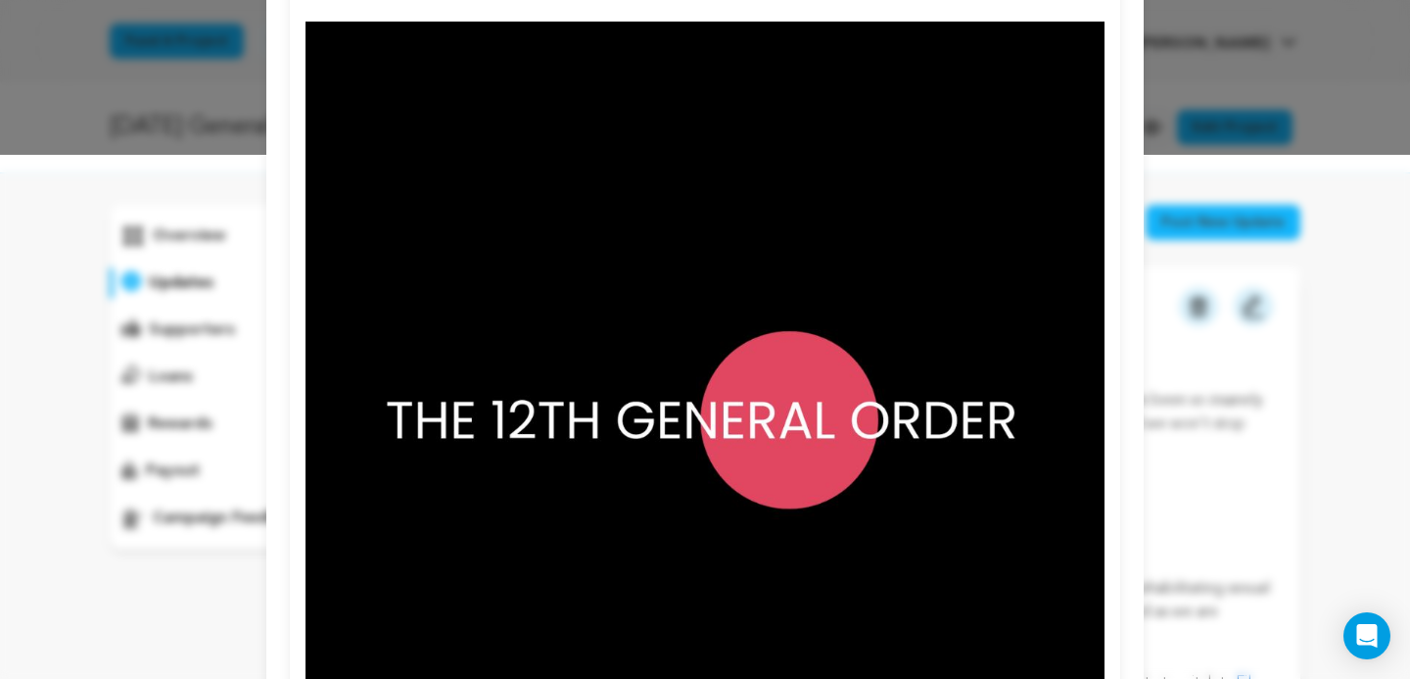
scroll to position [811, 0]
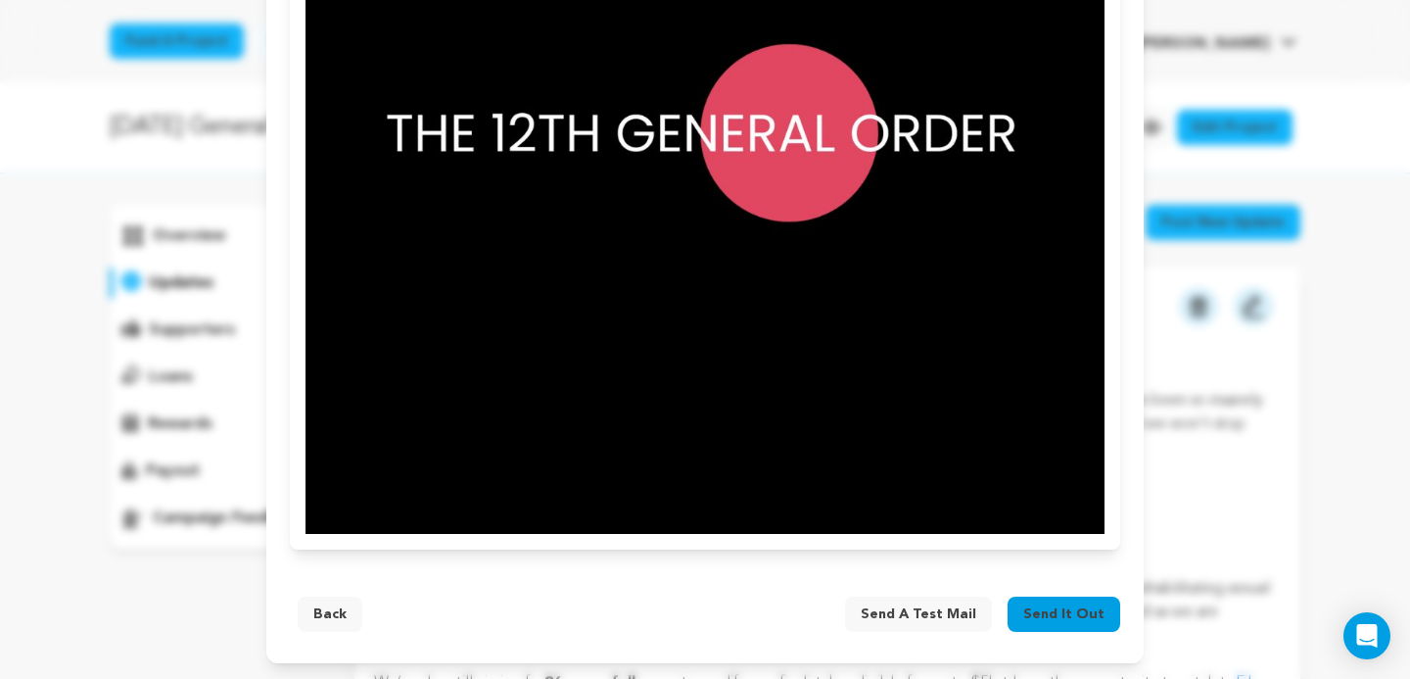
click at [1031, 614] on span "Send it out" at bounding box center [1063, 614] width 81 height 20
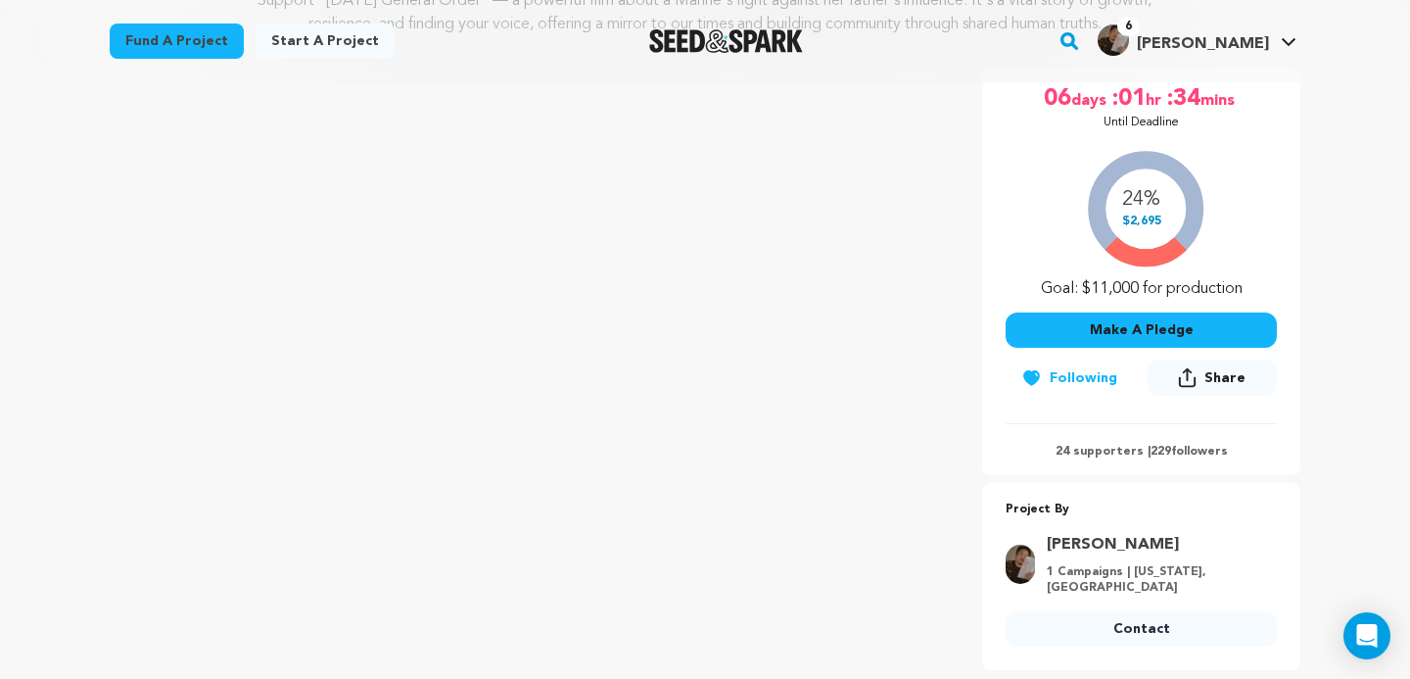
scroll to position [363, 0]
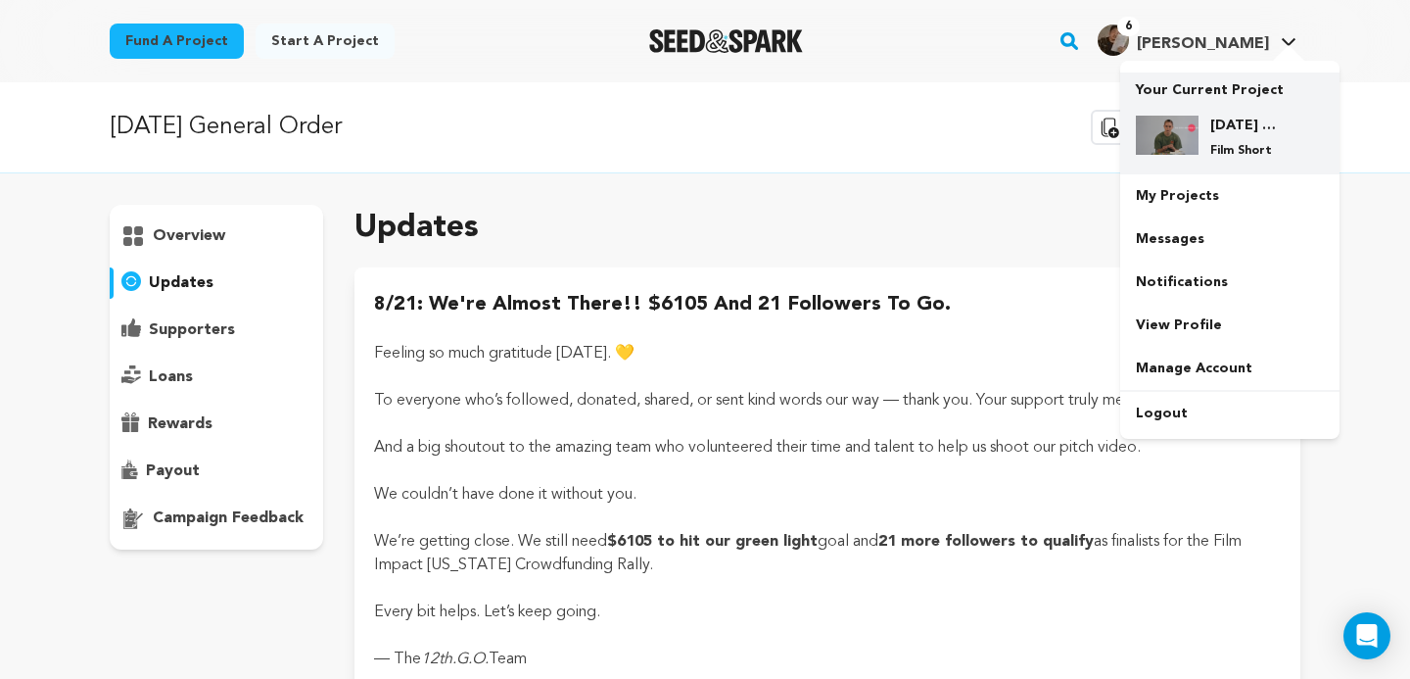
click at [1201, 133] on div "[DATE] General Order Film Short" at bounding box center [1246, 137] width 94 height 43
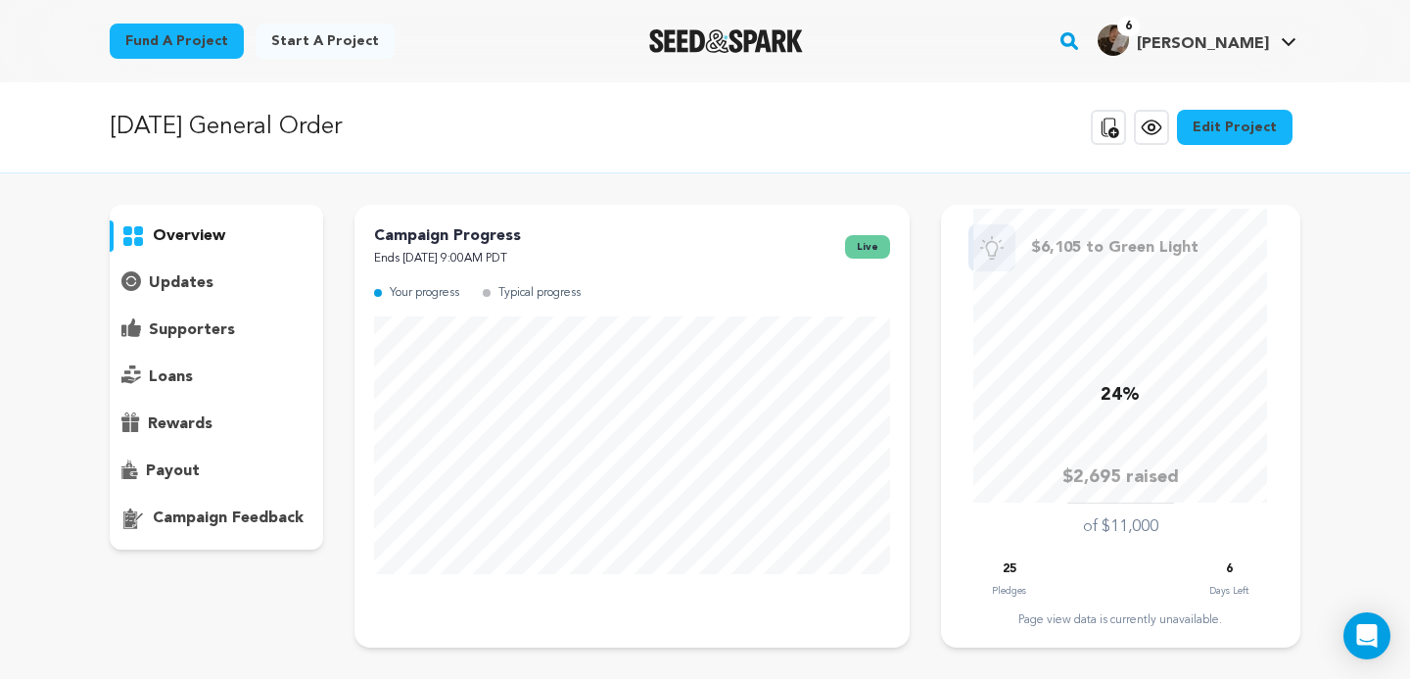
click at [179, 264] on div "overview" at bounding box center [216, 377] width 213 height 345
click at [182, 278] on p "updates" at bounding box center [181, 283] width 65 height 24
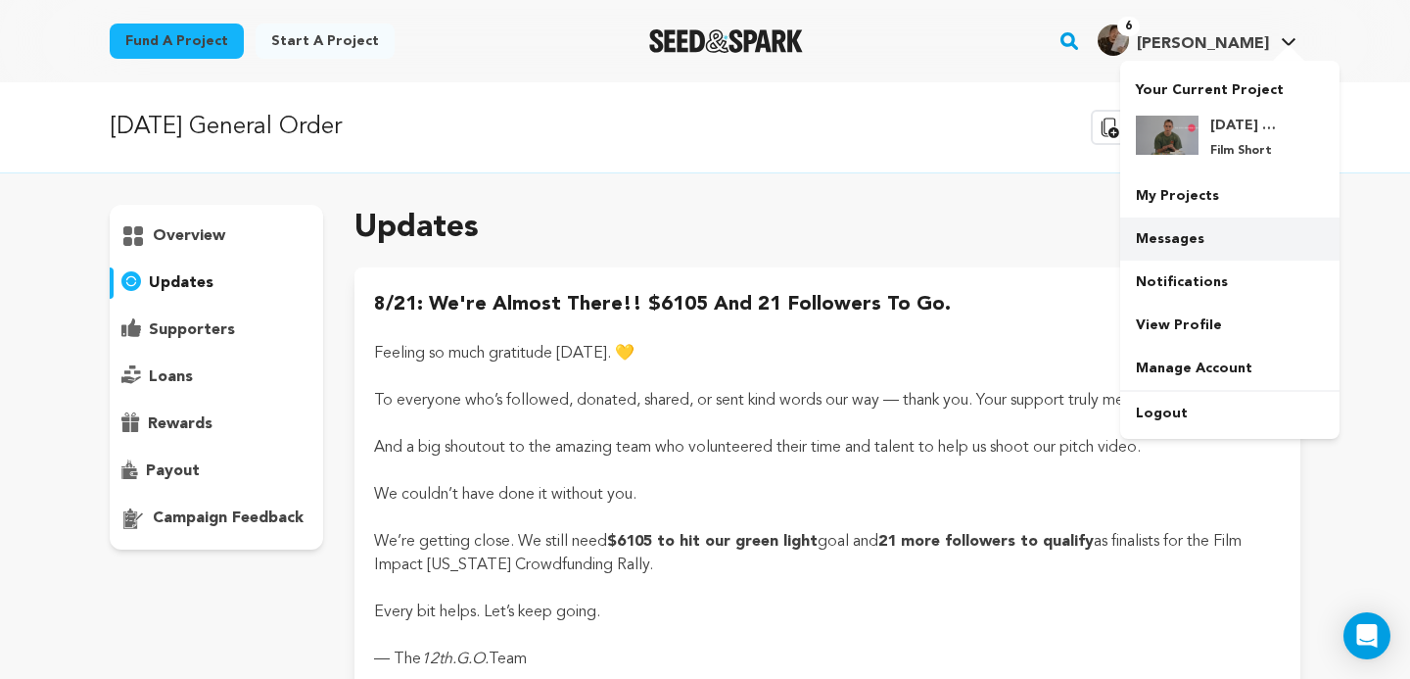
click at [1185, 247] on link "Messages" at bounding box center [1229, 238] width 219 height 43
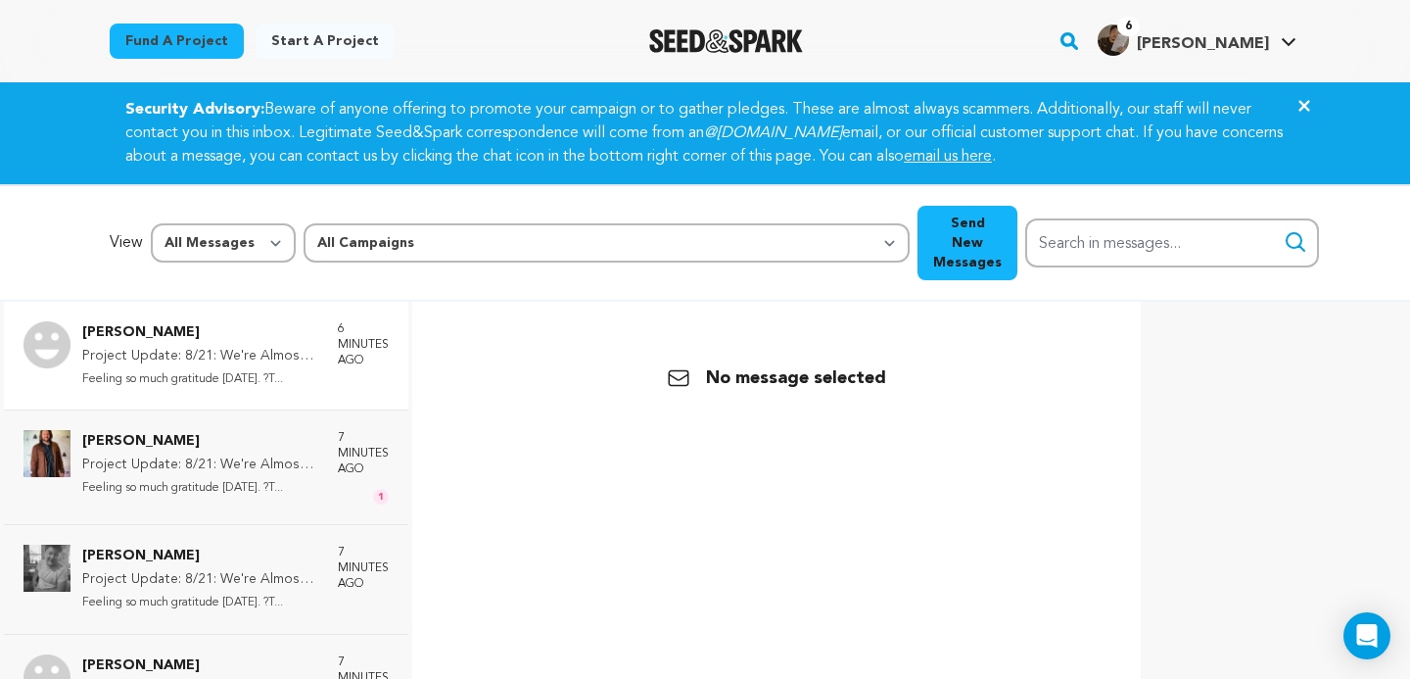
click at [250, 323] on p "[PERSON_NAME]" at bounding box center [200, 333] width 236 height 24
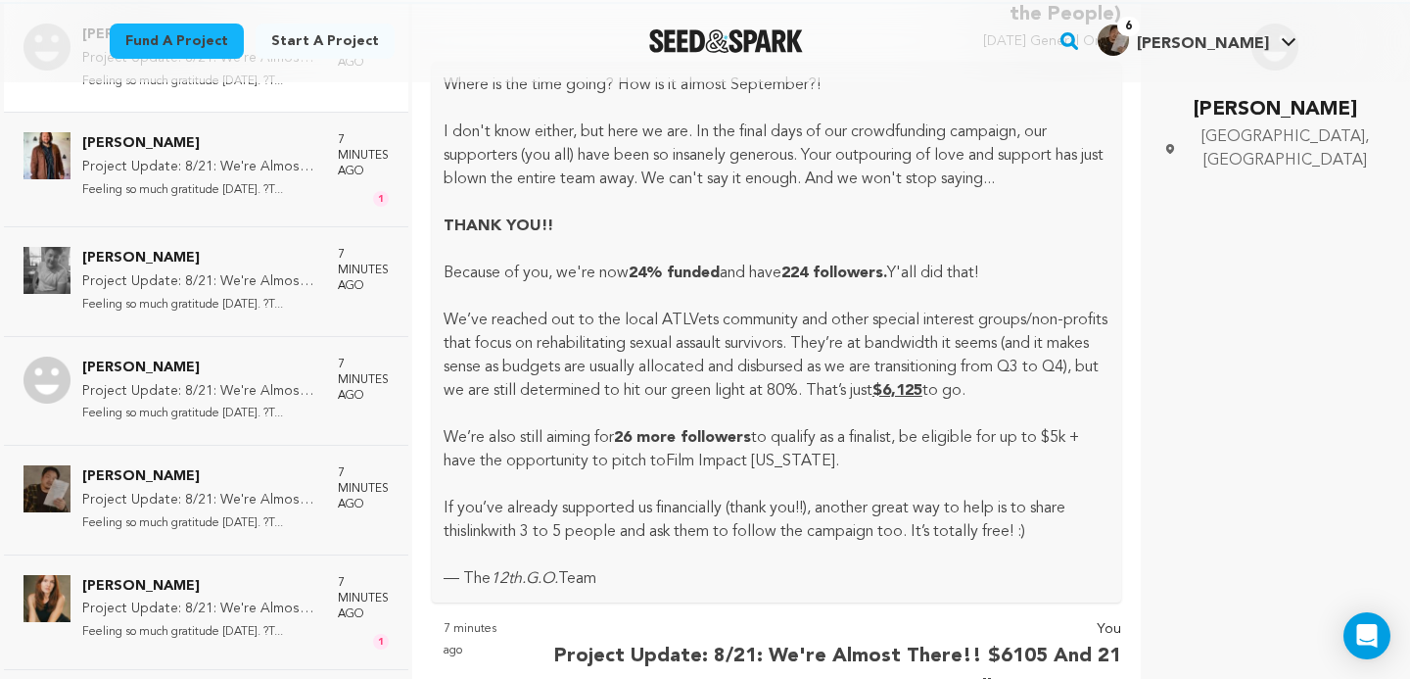
scroll to position [140, 0]
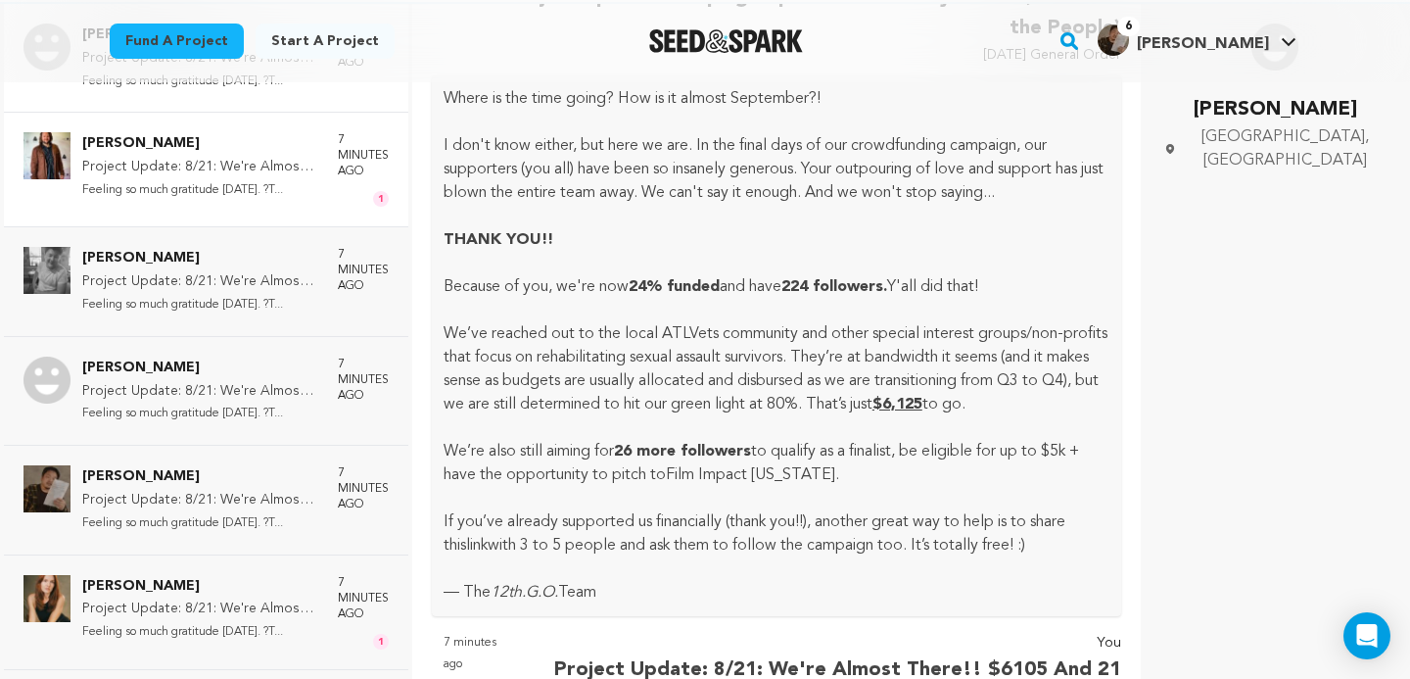
click at [185, 181] on p "Feeling so much gratitude [DATE]. ?T..." at bounding box center [200, 190] width 236 height 23
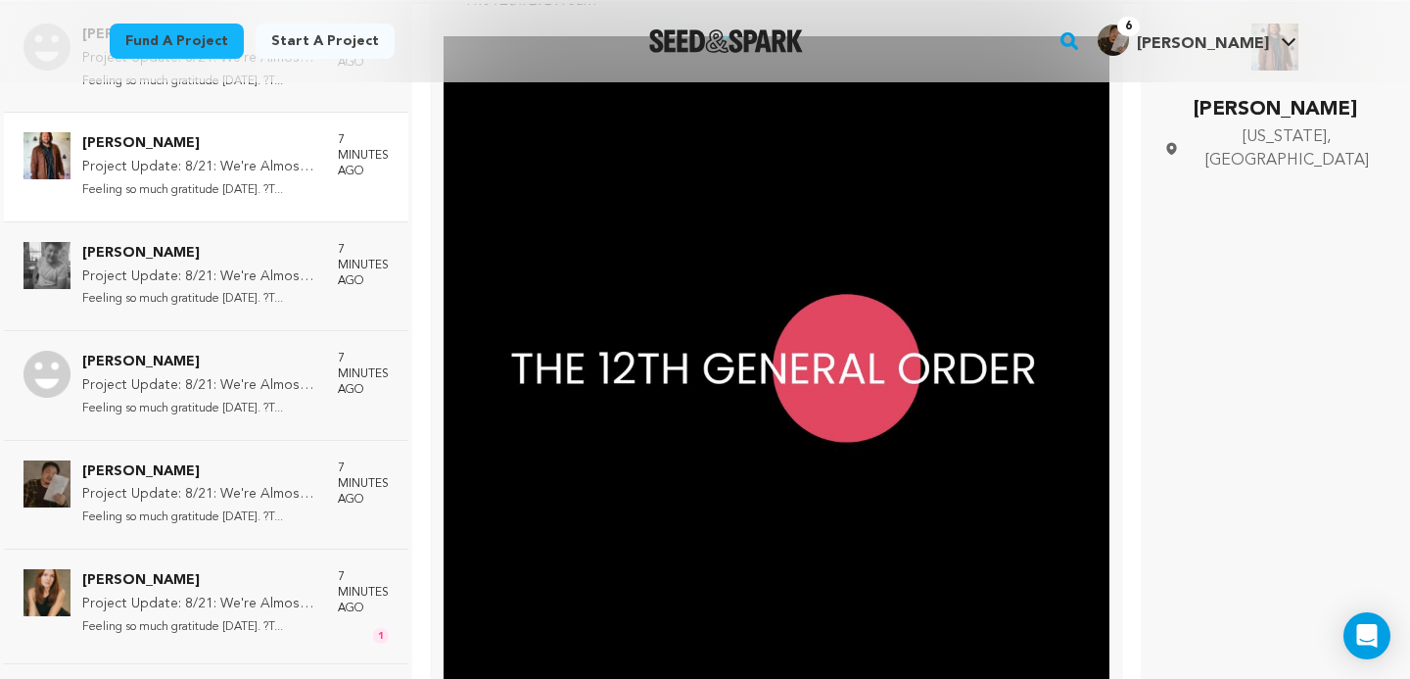
scroll to position [5354, 0]
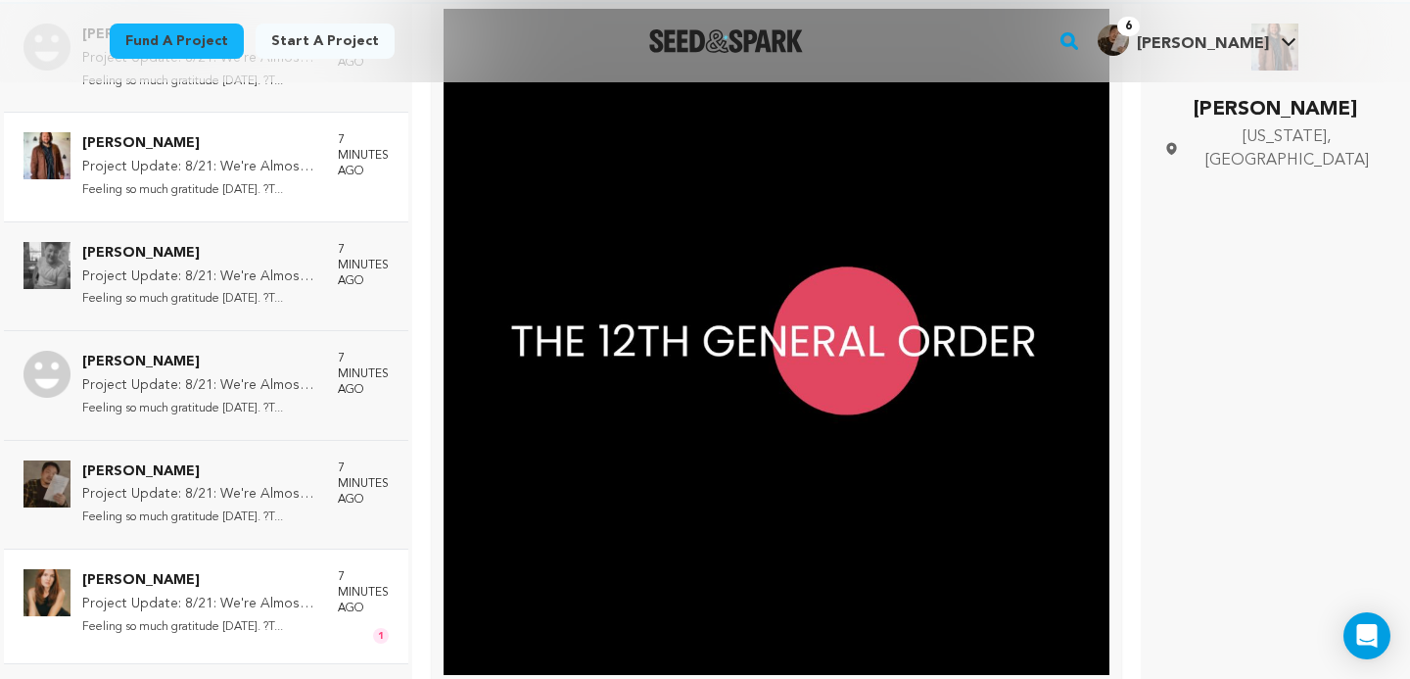
click at [189, 569] on p "[PERSON_NAME]" at bounding box center [200, 581] width 236 height 24
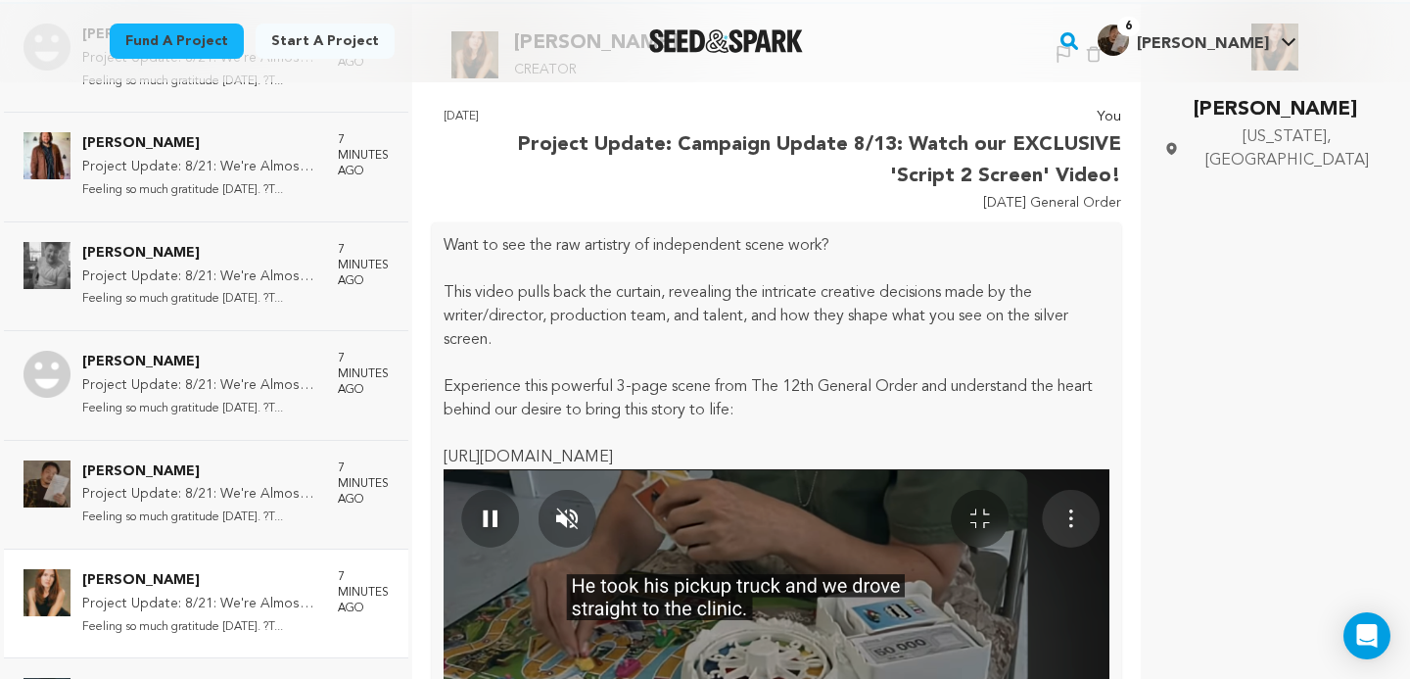
scroll to position [0, 0]
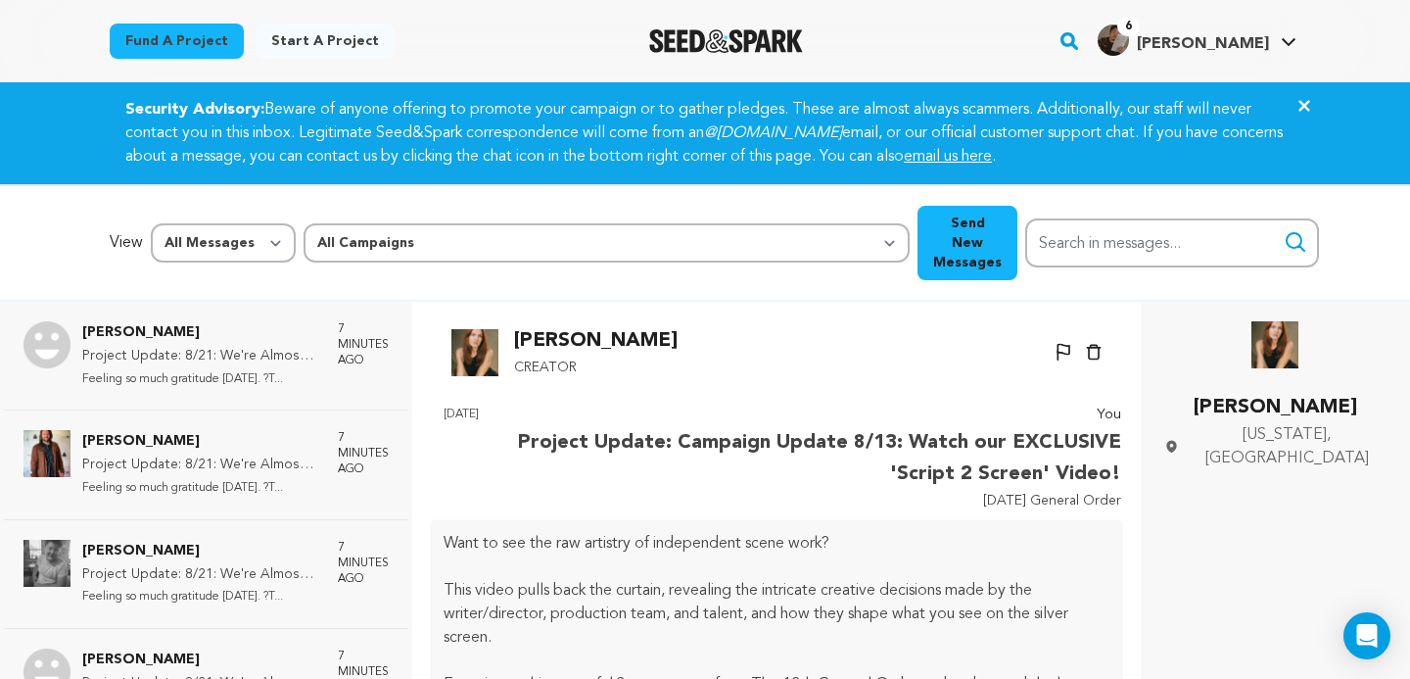
click at [1097, 345] on icon "button" at bounding box center [1093, 353] width 15 height 16
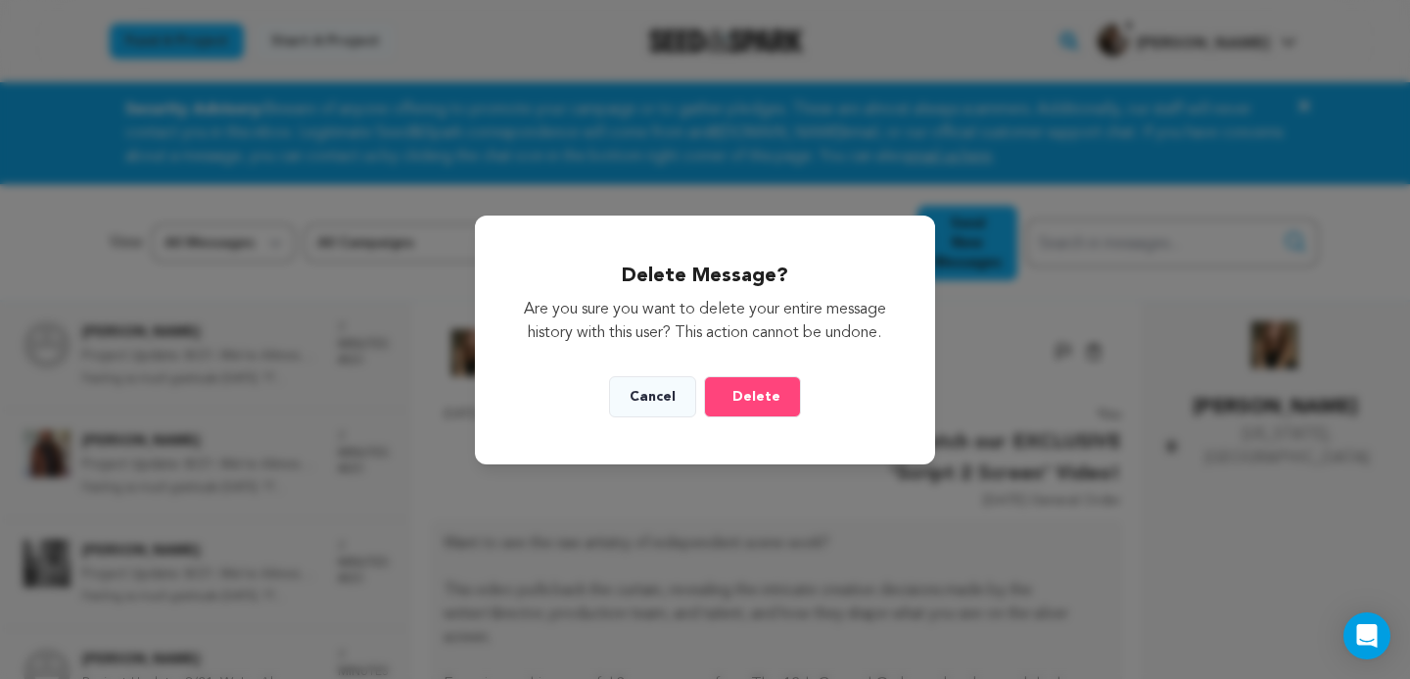
click at [756, 392] on button "Delete" at bounding box center [752, 396] width 97 height 41
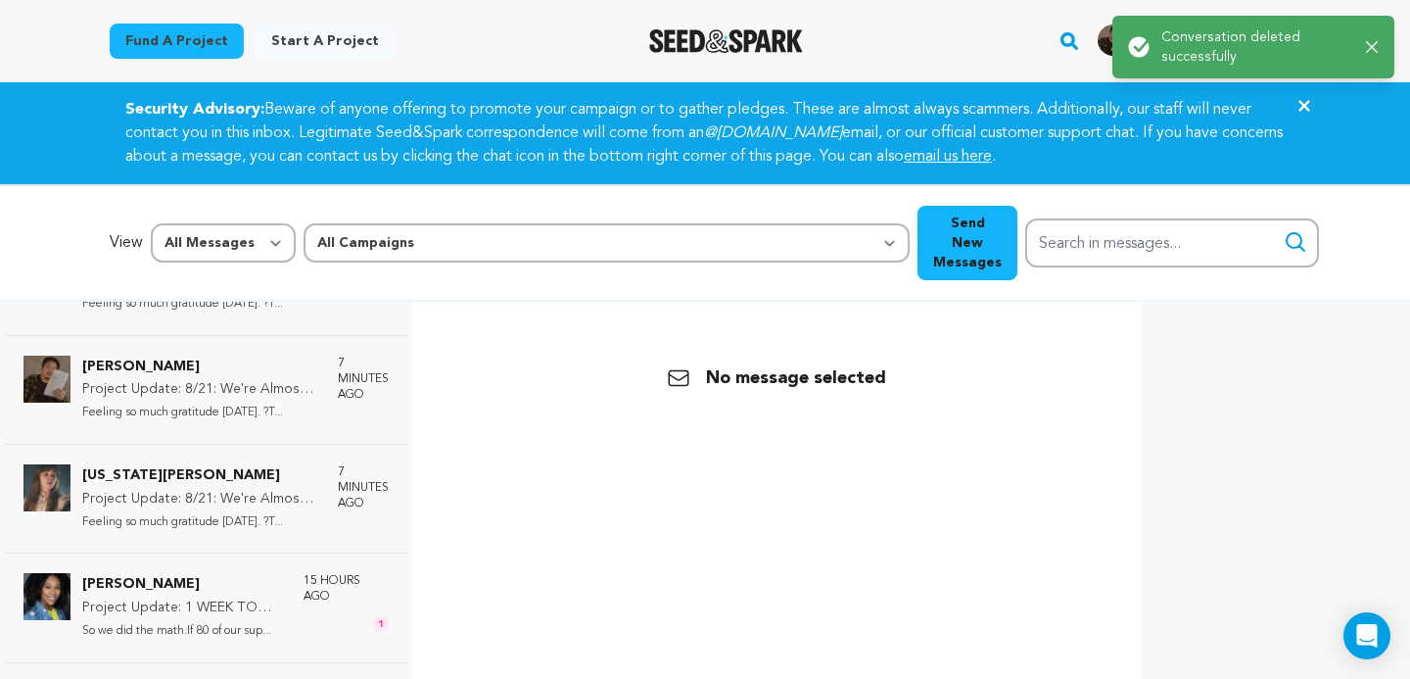
scroll to position [858, 0]
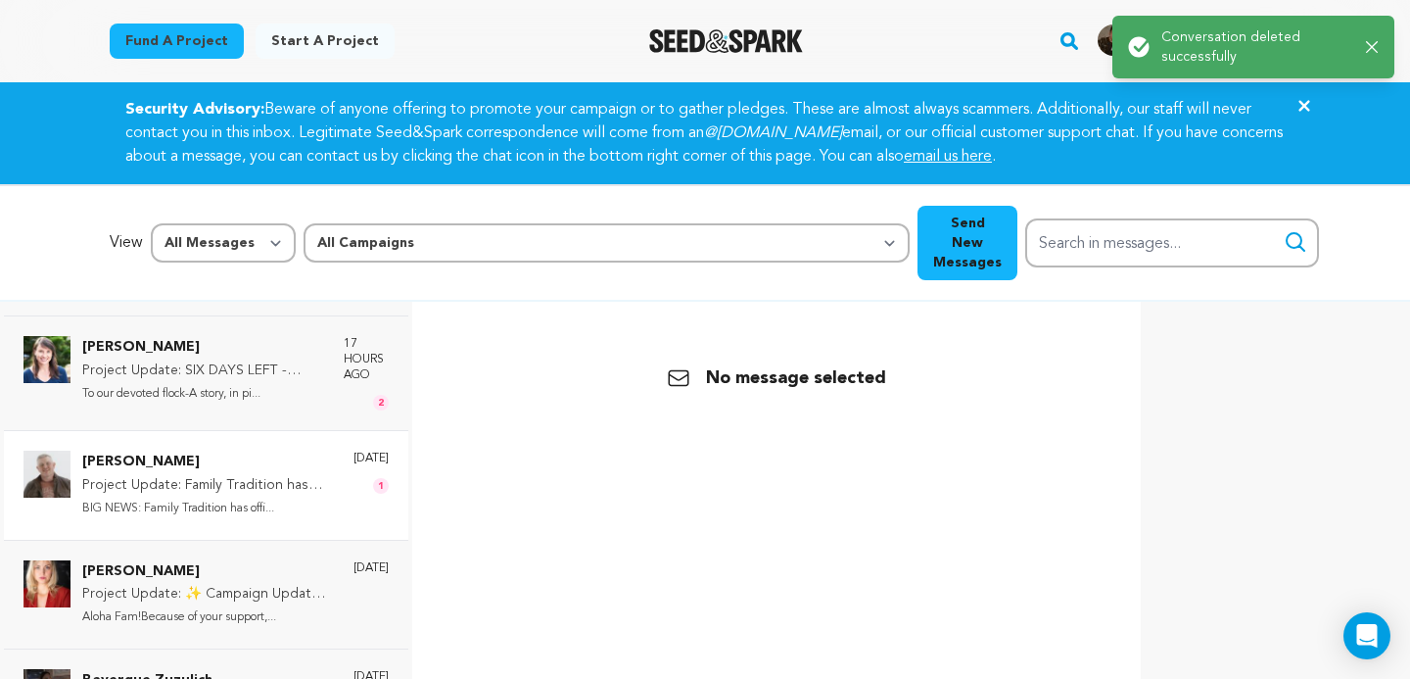
click at [254, 497] on p "BIG NEWS: Family Tradition has offi..." at bounding box center [208, 508] width 252 height 23
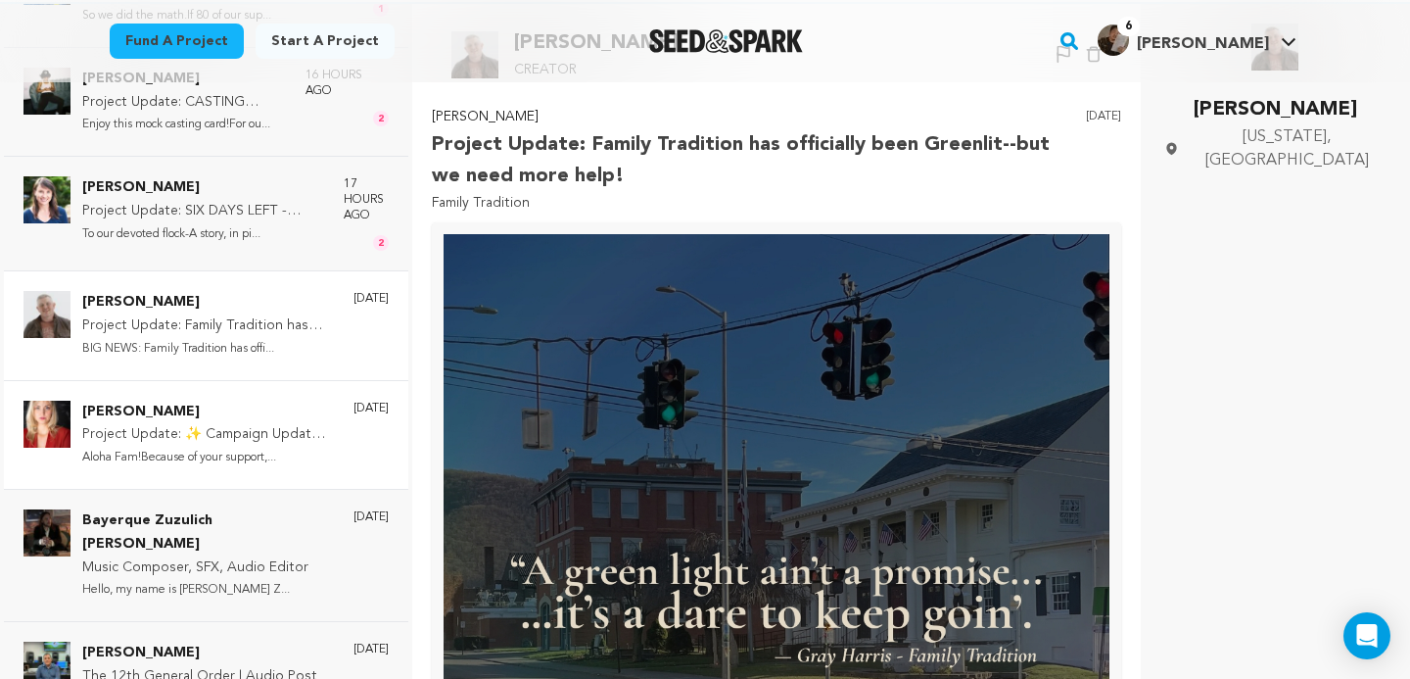
scroll to position [709, 0]
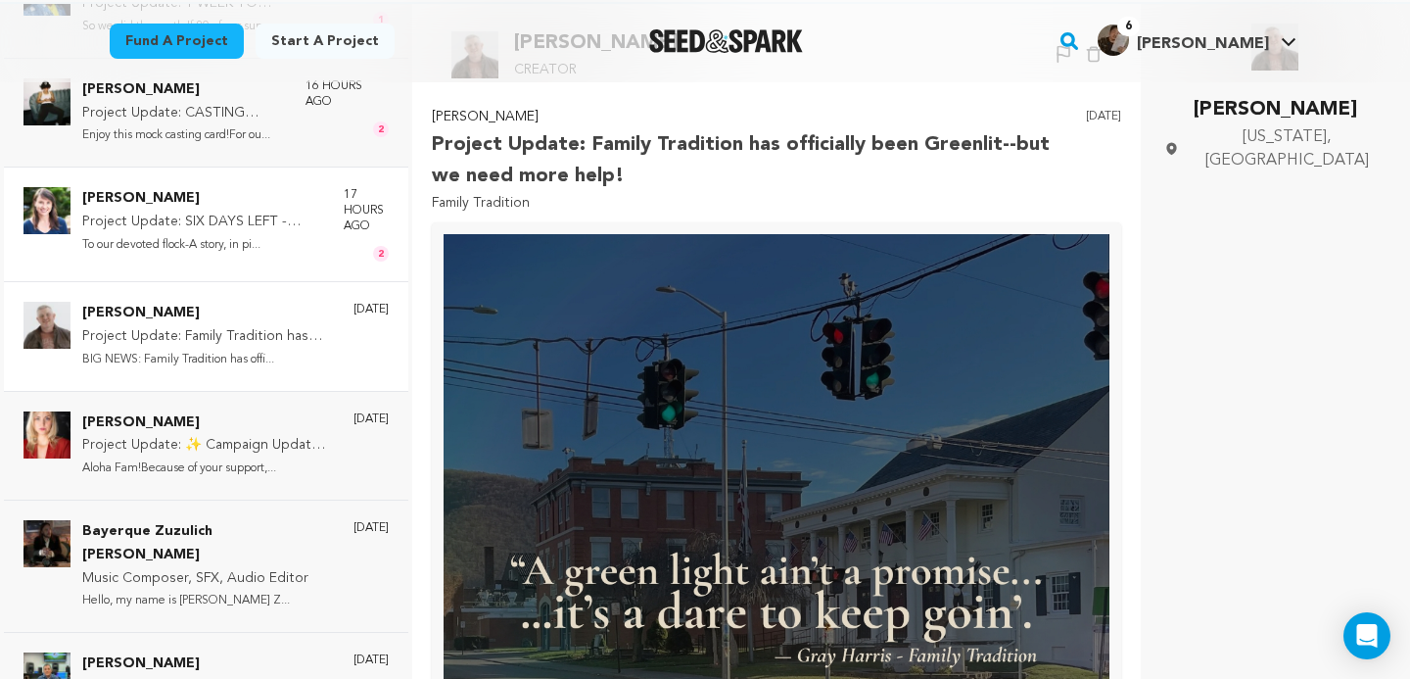
click at [248, 241] on div "Emily Best Project Update: SIX DAYS LEFT - WHAT WE HAVE ACCOMPLISHED SO FAR To …" at bounding box center [203, 224] width 242 height 74
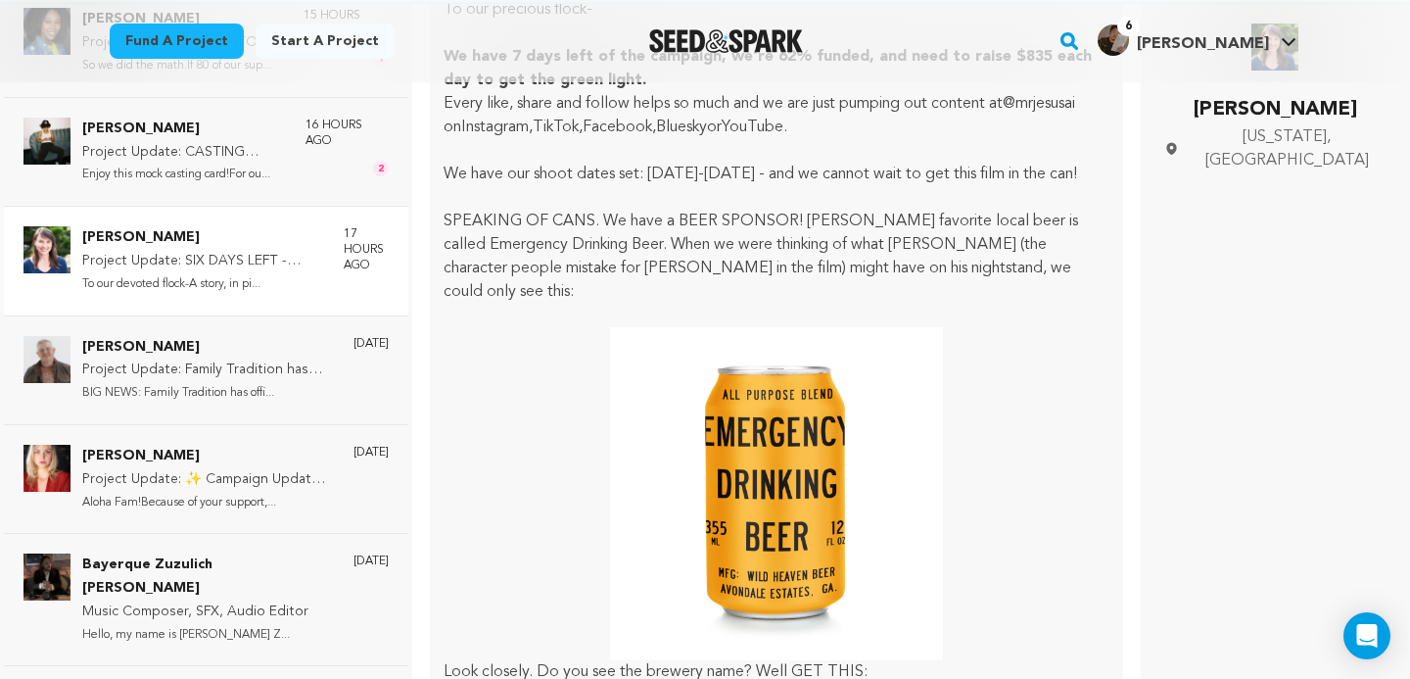
scroll to position [0, 0]
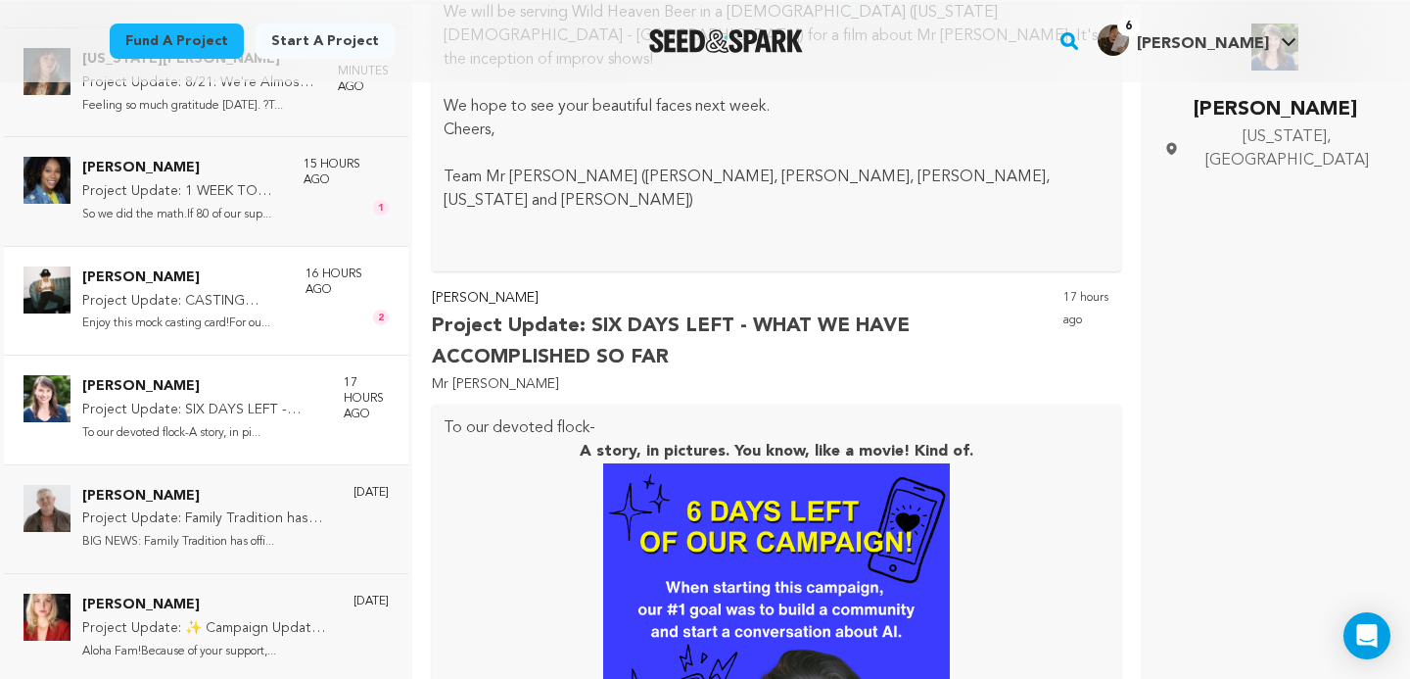
click at [258, 290] on p "Project Update: CASTING CARDS" at bounding box center [184, 302] width 204 height 24
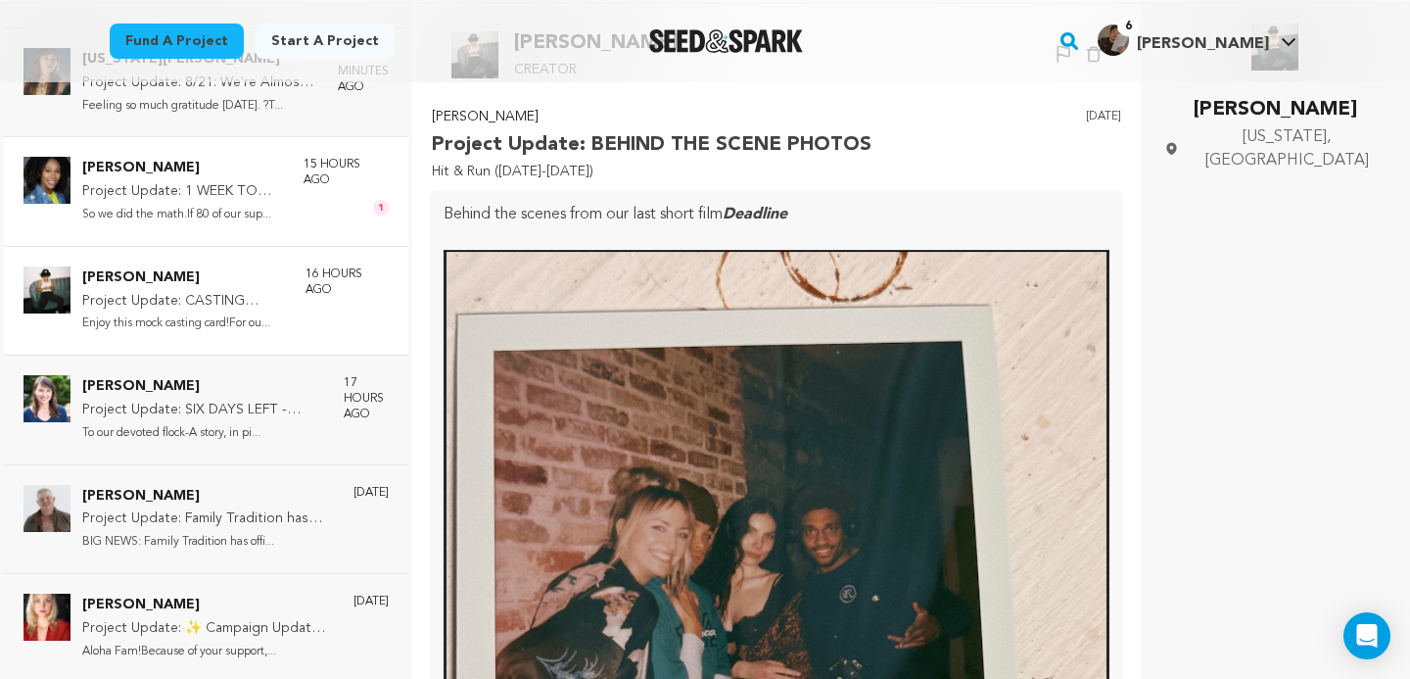
click at [213, 204] on p "So we did the math.If 80 of our sup..." at bounding box center [183, 215] width 202 height 23
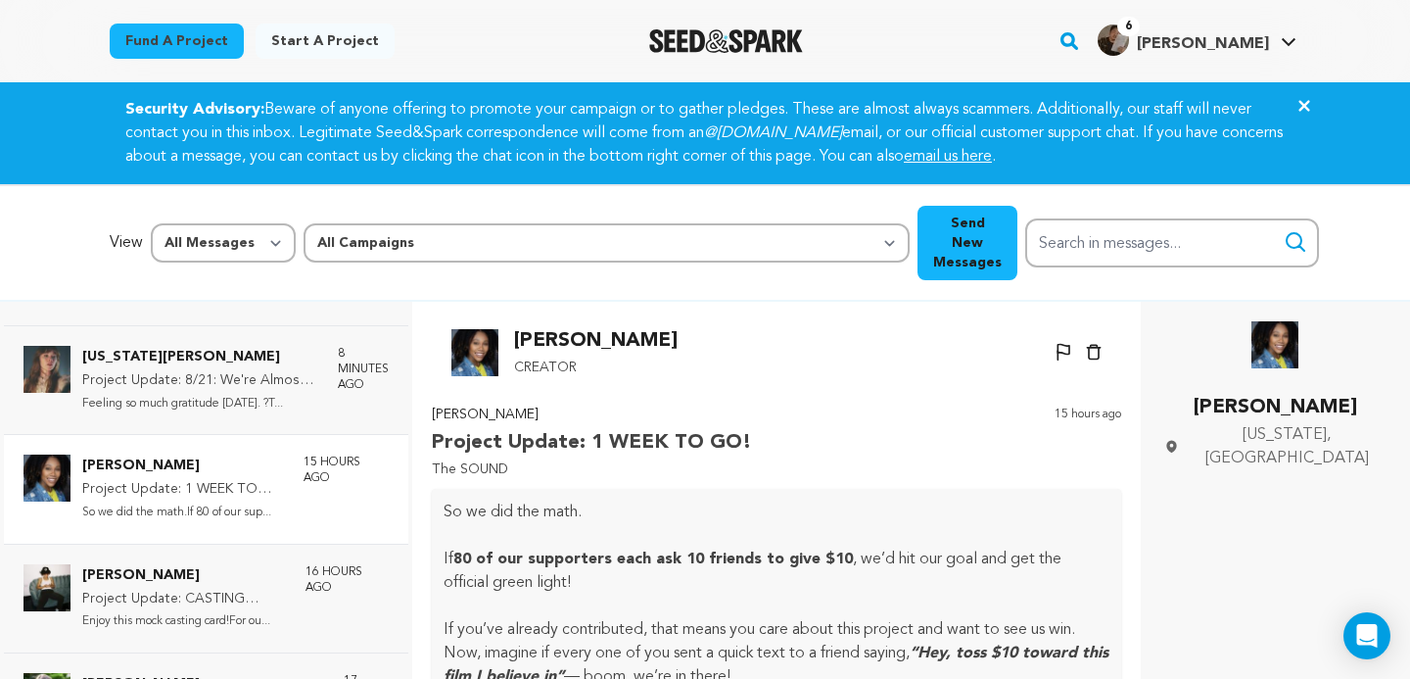
click at [1305, 107] on icon at bounding box center [1303, 105] width 11 height 11
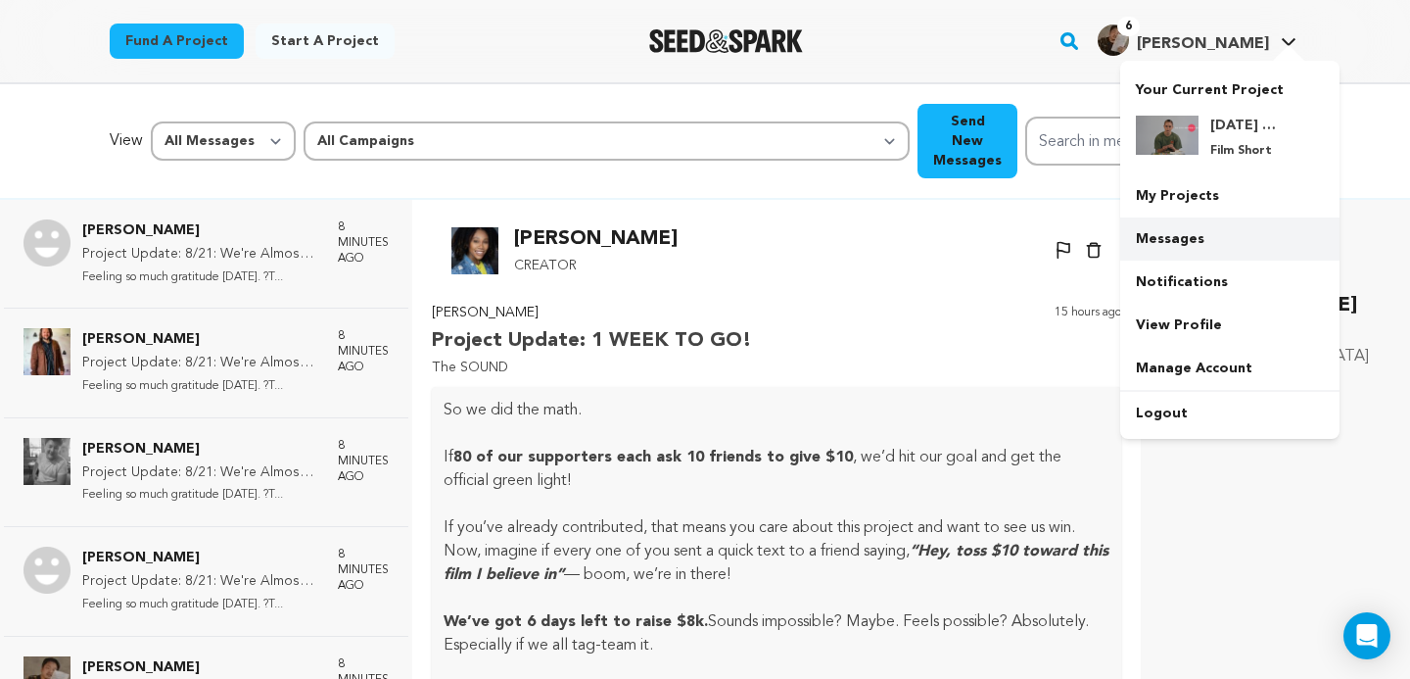
click at [1191, 242] on link "Messages" at bounding box center [1229, 238] width 219 height 43
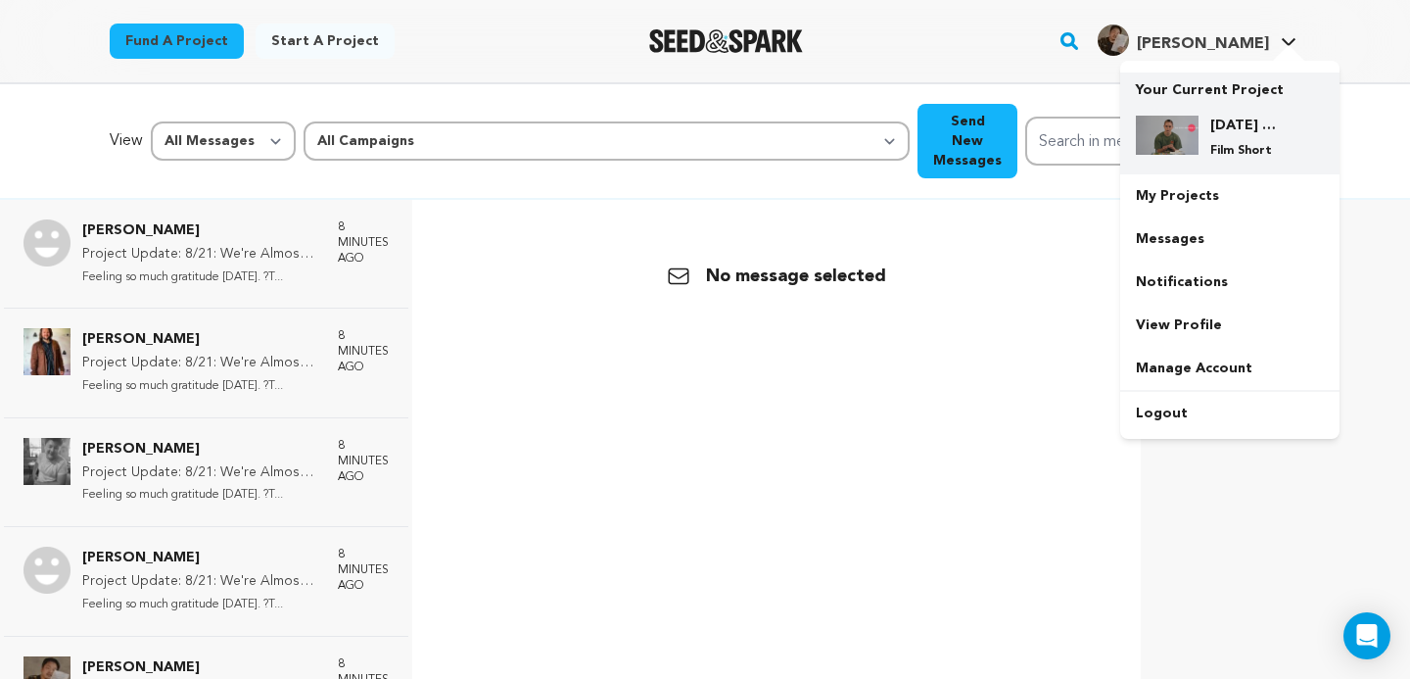
click at [1219, 118] on h4 "[DATE] General Order" at bounding box center [1245, 126] width 71 height 20
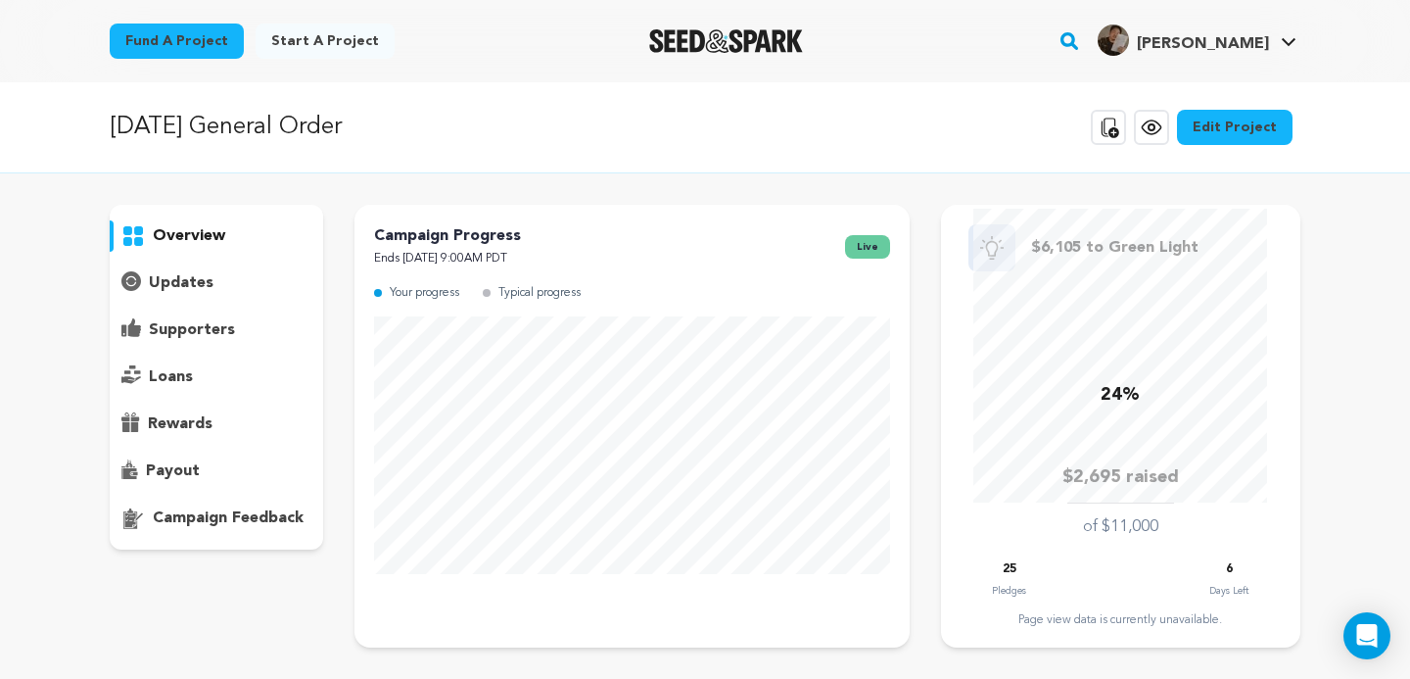
click at [166, 291] on p "updates" at bounding box center [181, 283] width 65 height 24
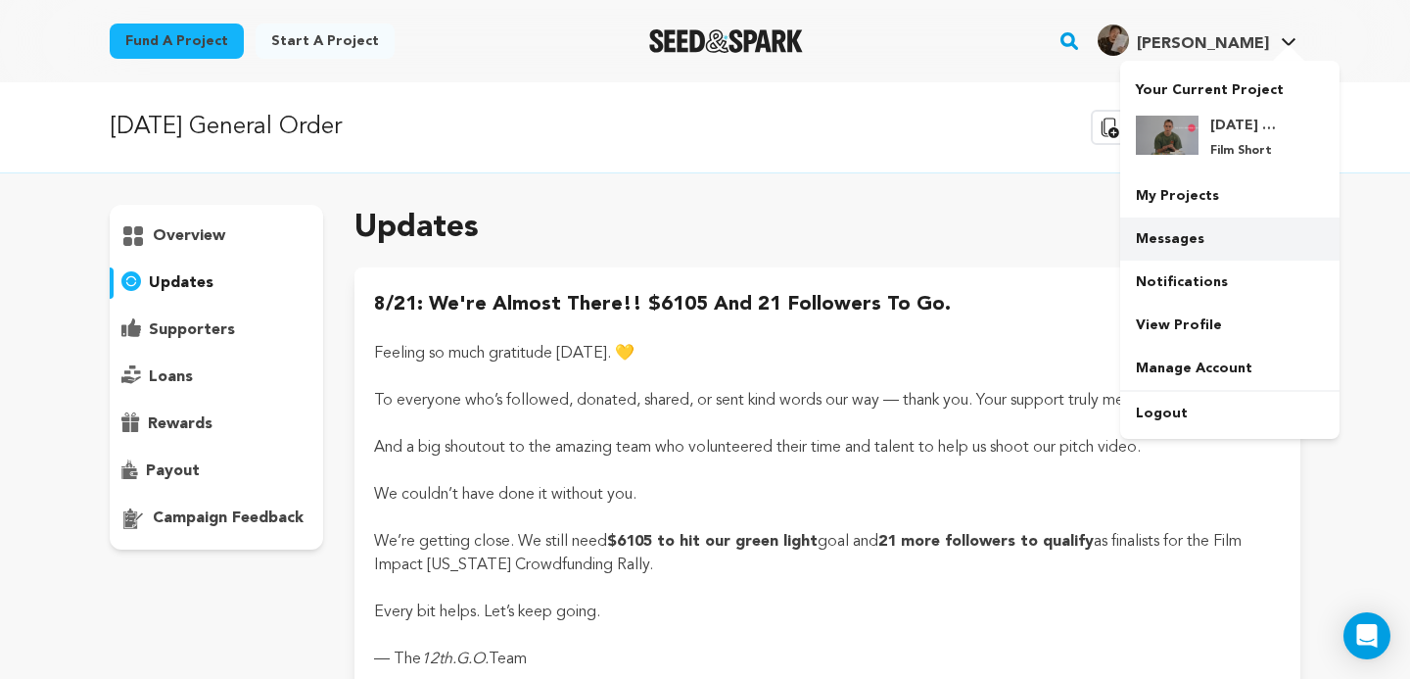
click at [1193, 236] on link "Messages" at bounding box center [1229, 238] width 219 height 43
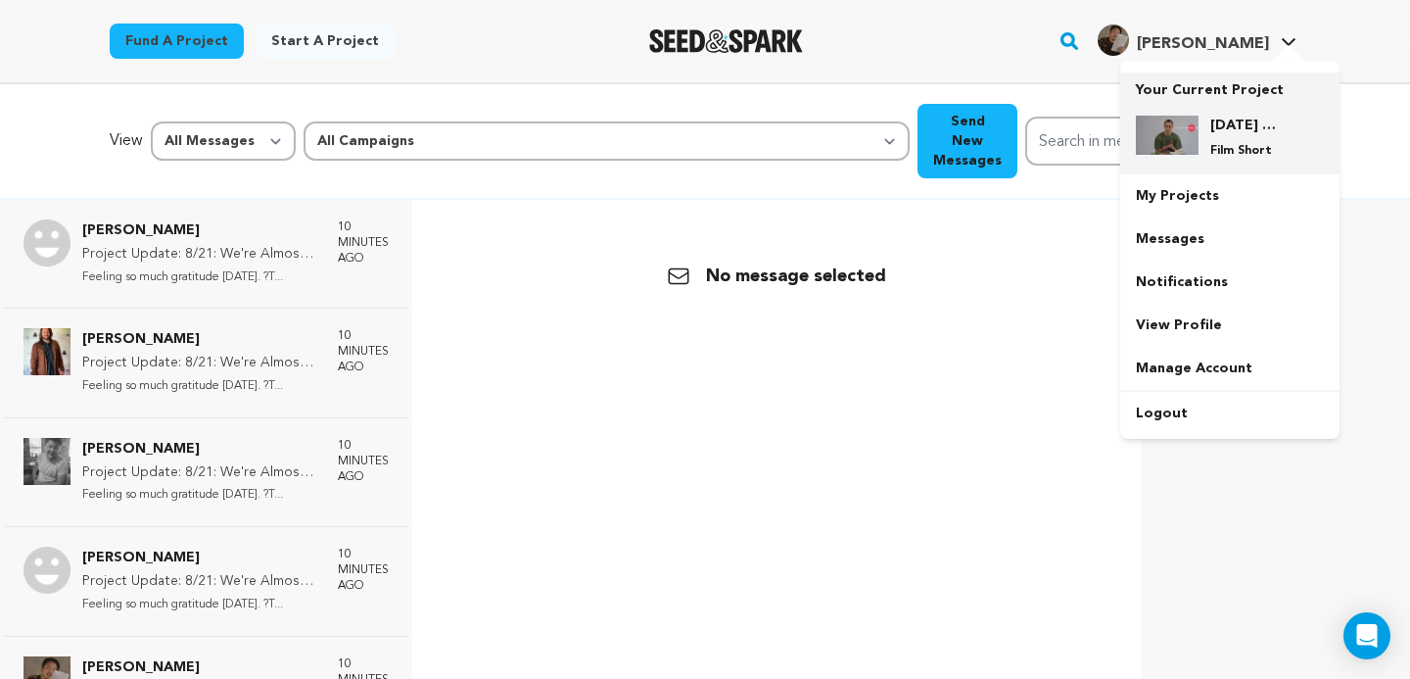
click at [1235, 124] on h4 "[DATE] General Order" at bounding box center [1245, 126] width 71 height 20
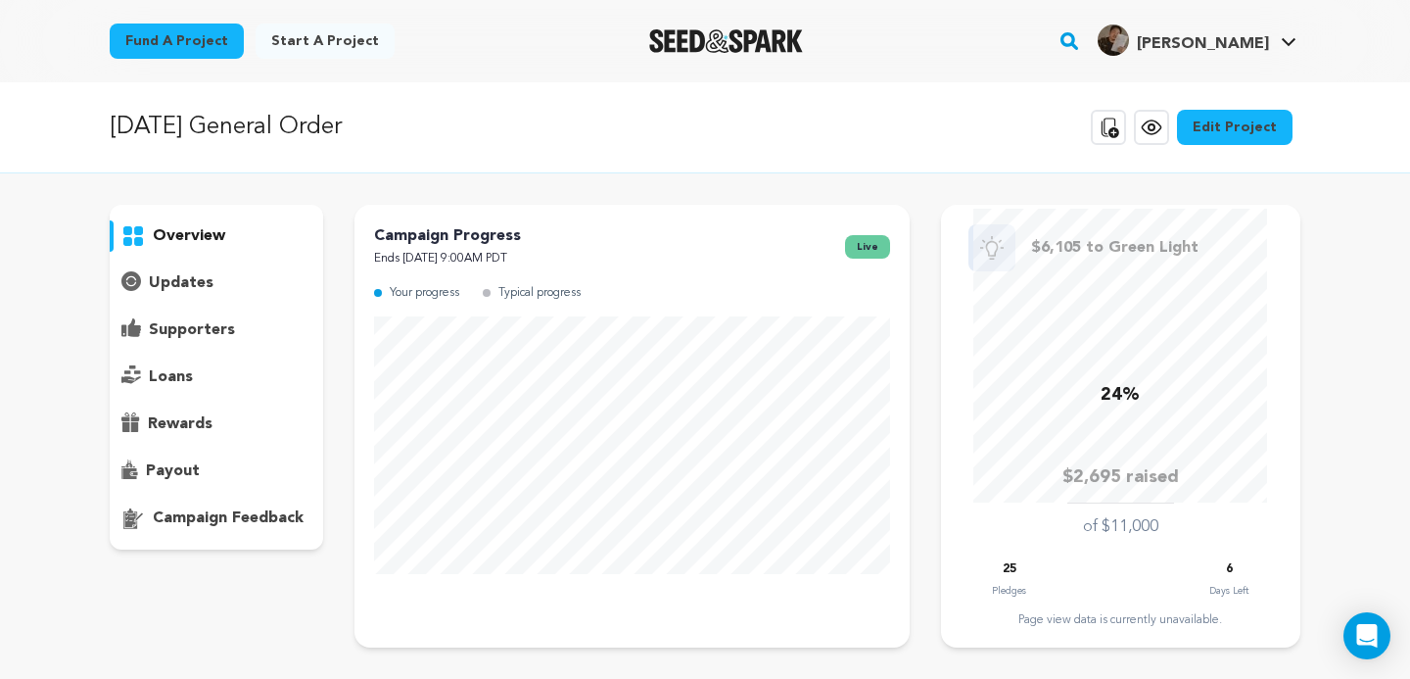
click at [166, 289] on p "updates" at bounding box center [181, 283] width 65 height 24
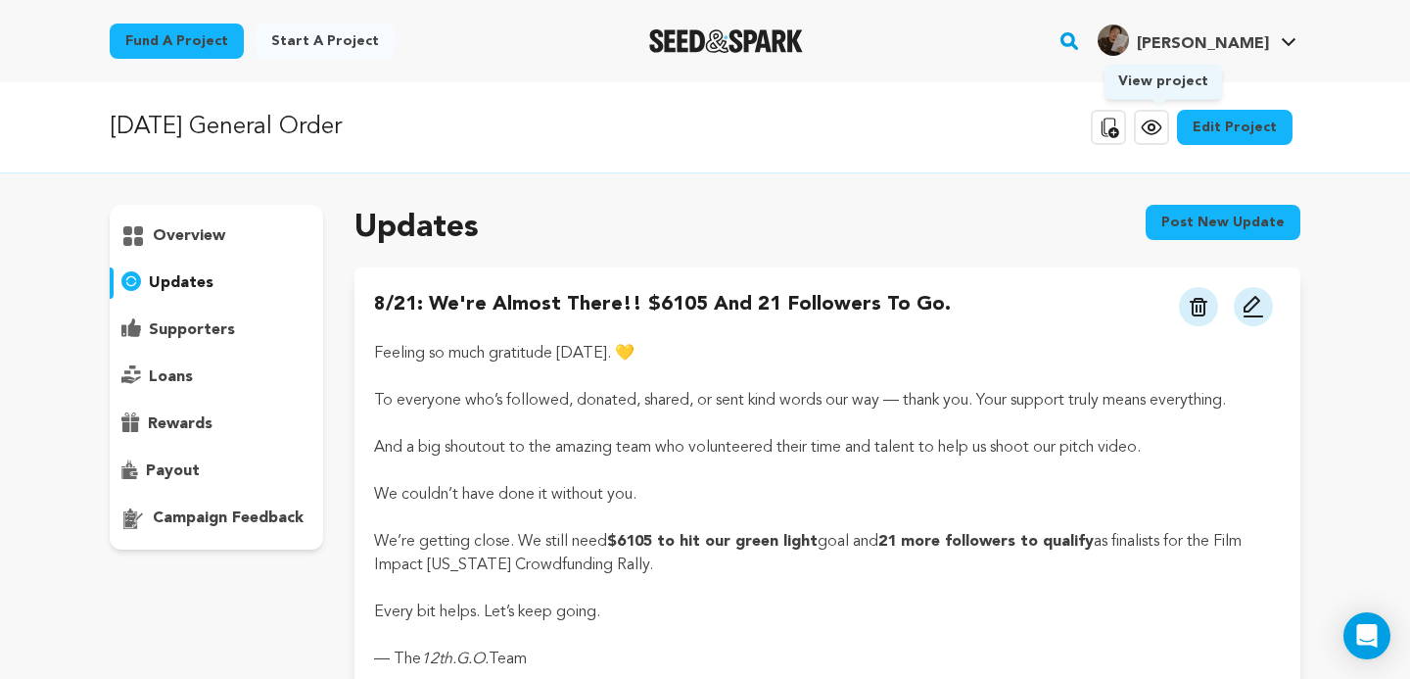
click at [1163, 131] on icon at bounding box center [1152, 128] width 24 height 24
